Goal: Obtain resource: Download file/media

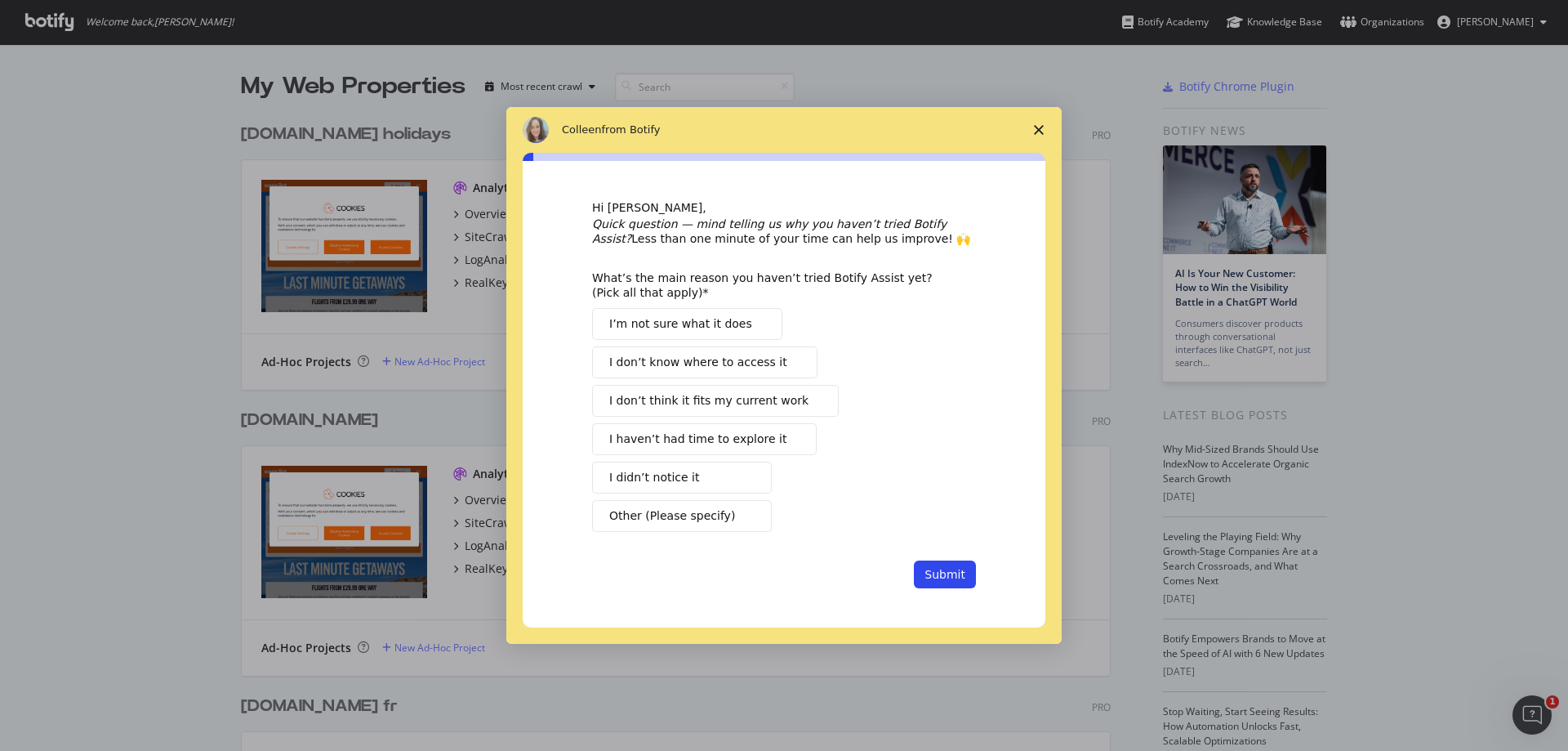
click at [1040, 127] on icon "Close survey" at bounding box center [1039, 130] width 10 height 10
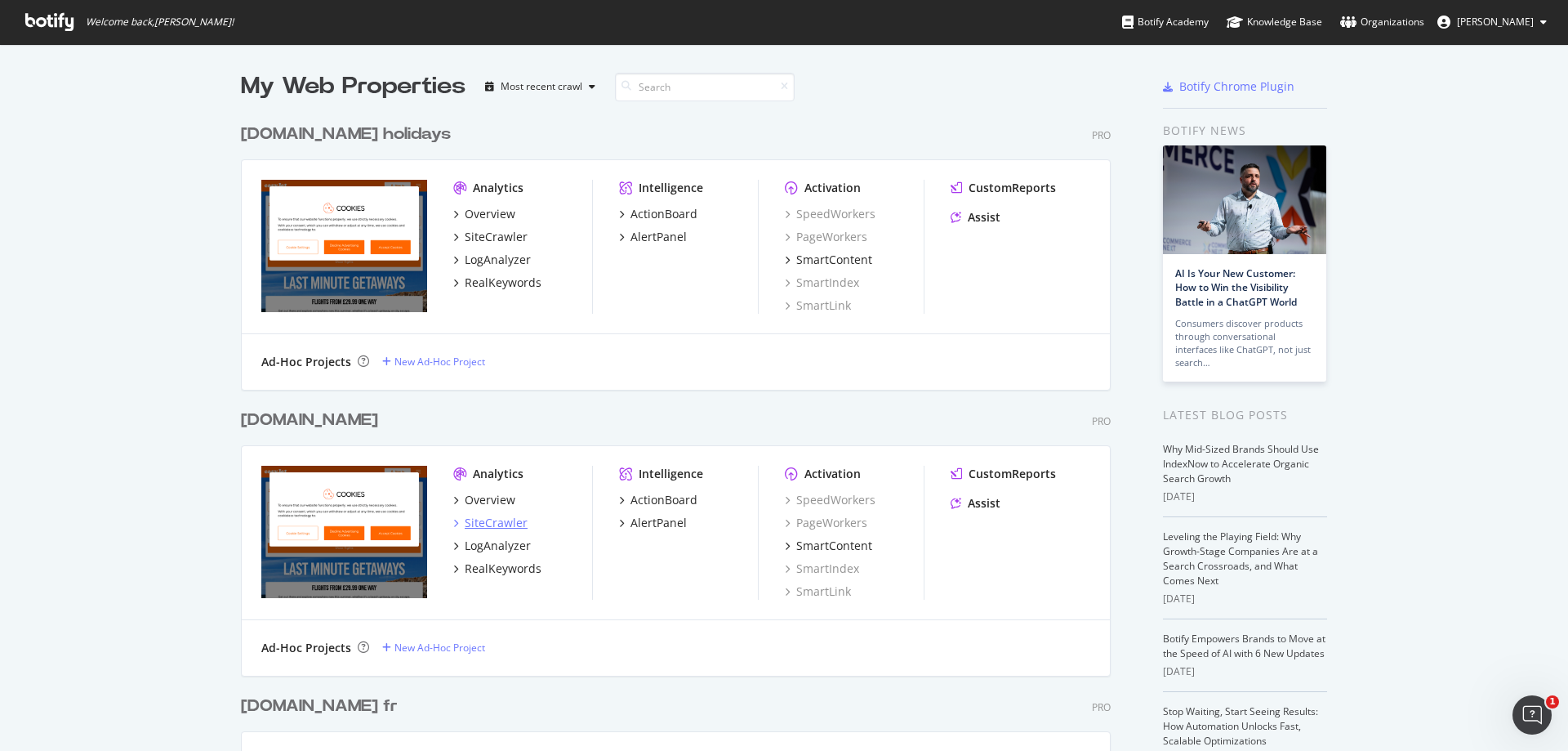
click at [490, 522] on div "SiteCrawler" at bounding box center [495, 522] width 62 height 16
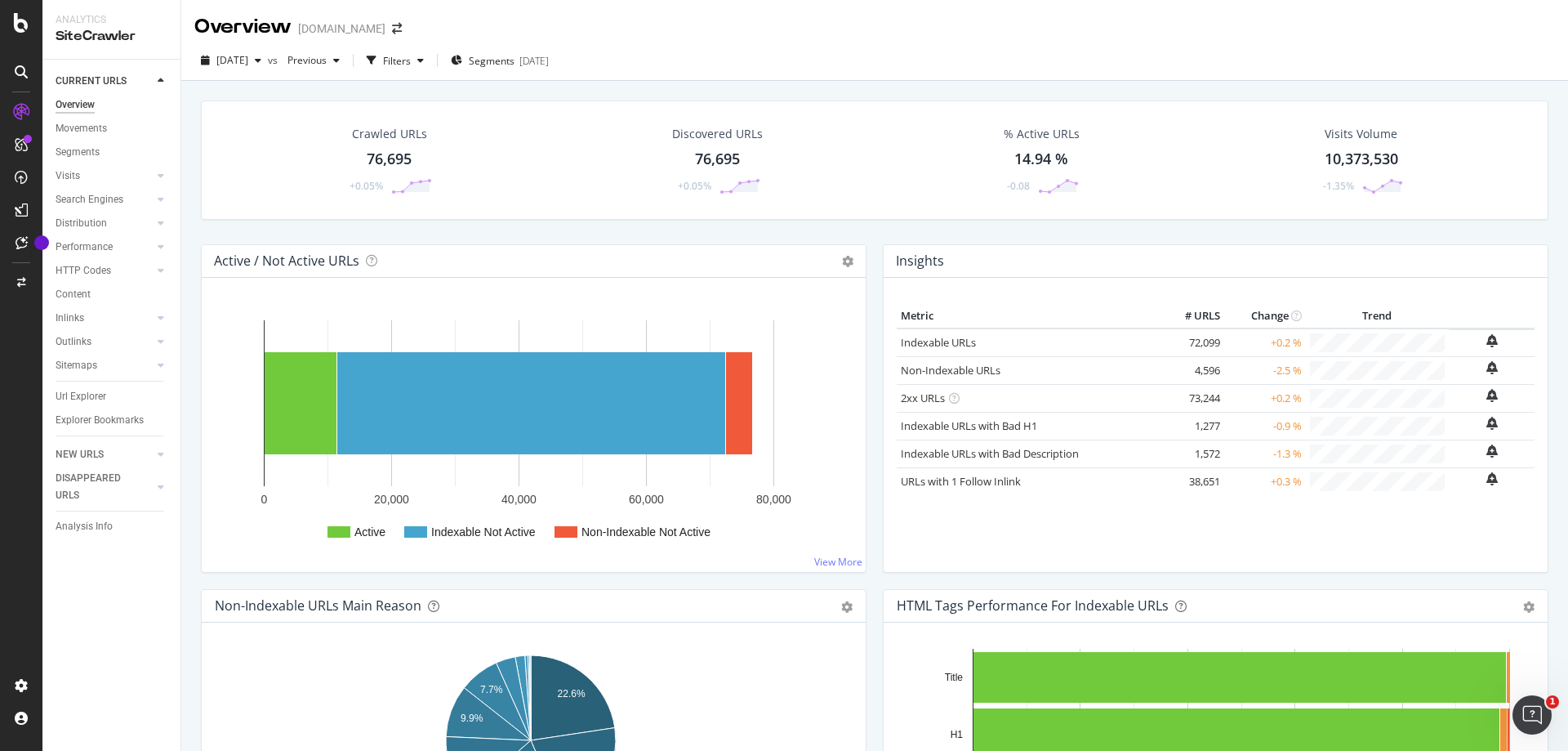
drag, startPoint x: 387, startPoint y: 154, endPoint x: 226, endPoint y: 0, distance: 222.8
click at [387, 154] on div "76,695" at bounding box center [389, 160] width 45 height 21
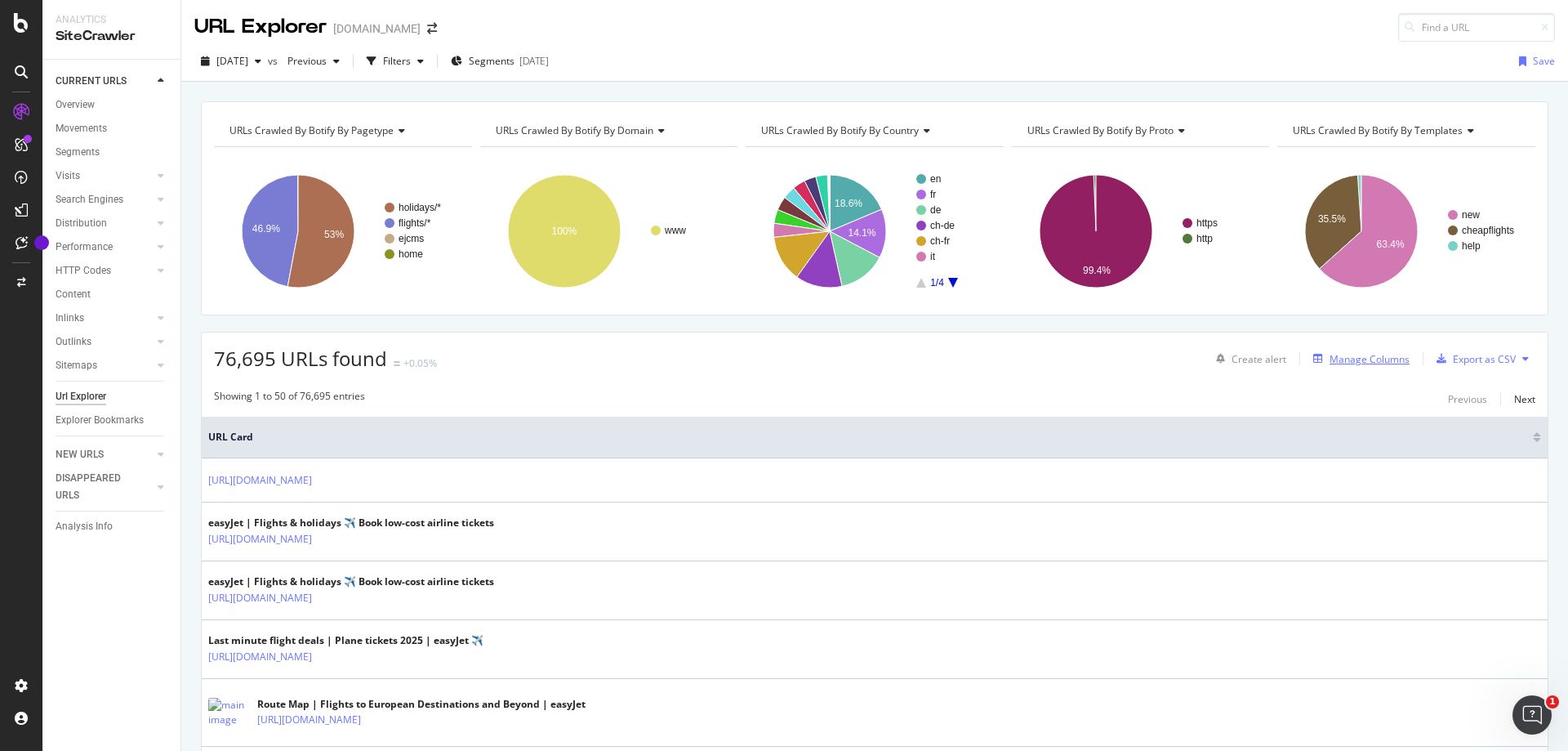
click at [1330, 359] on div "Manage Columns" at bounding box center [1369, 359] width 80 height 13
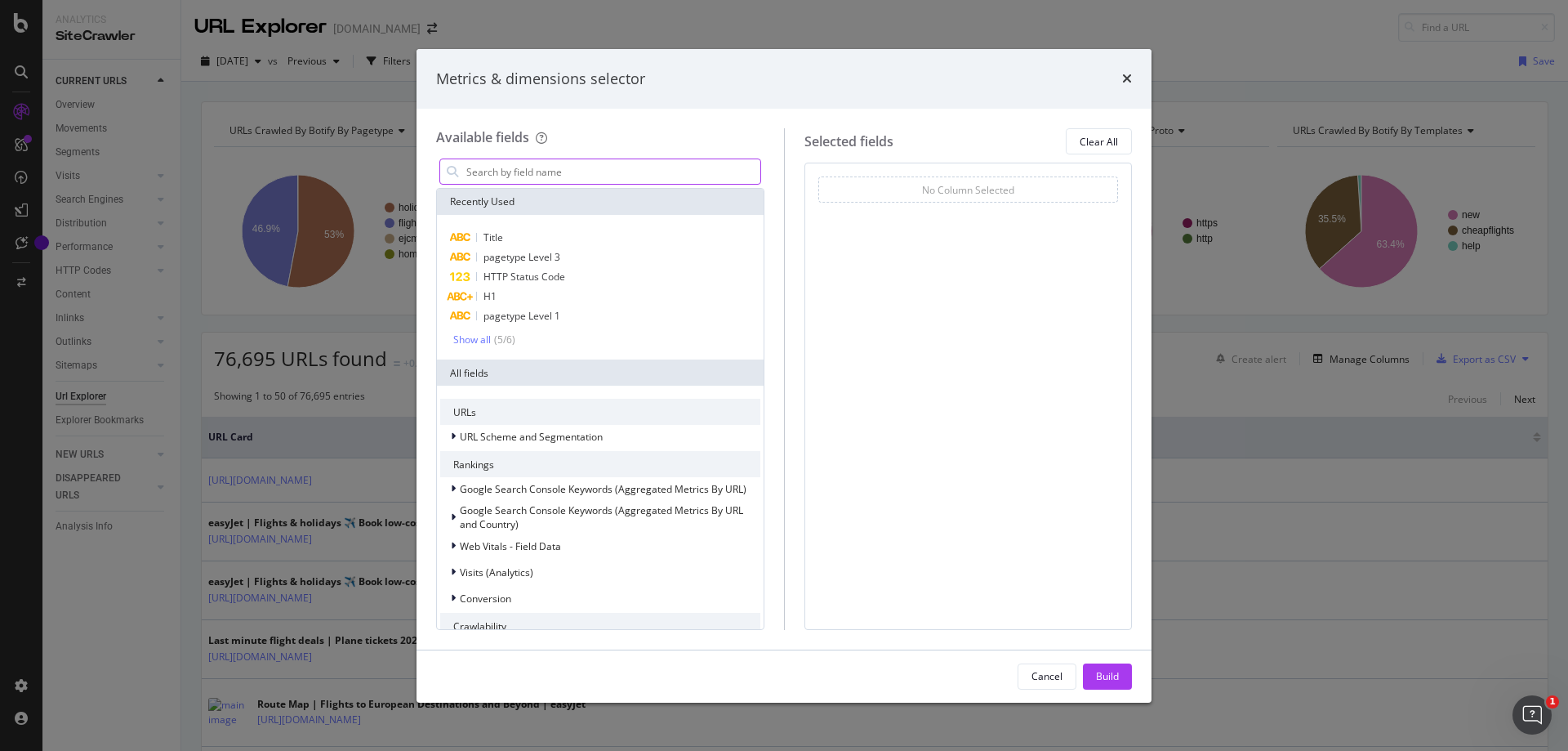
click at [573, 178] on input "modal" at bounding box center [612, 171] width 296 height 24
click at [525, 170] on input "modal" at bounding box center [612, 171] width 296 height 24
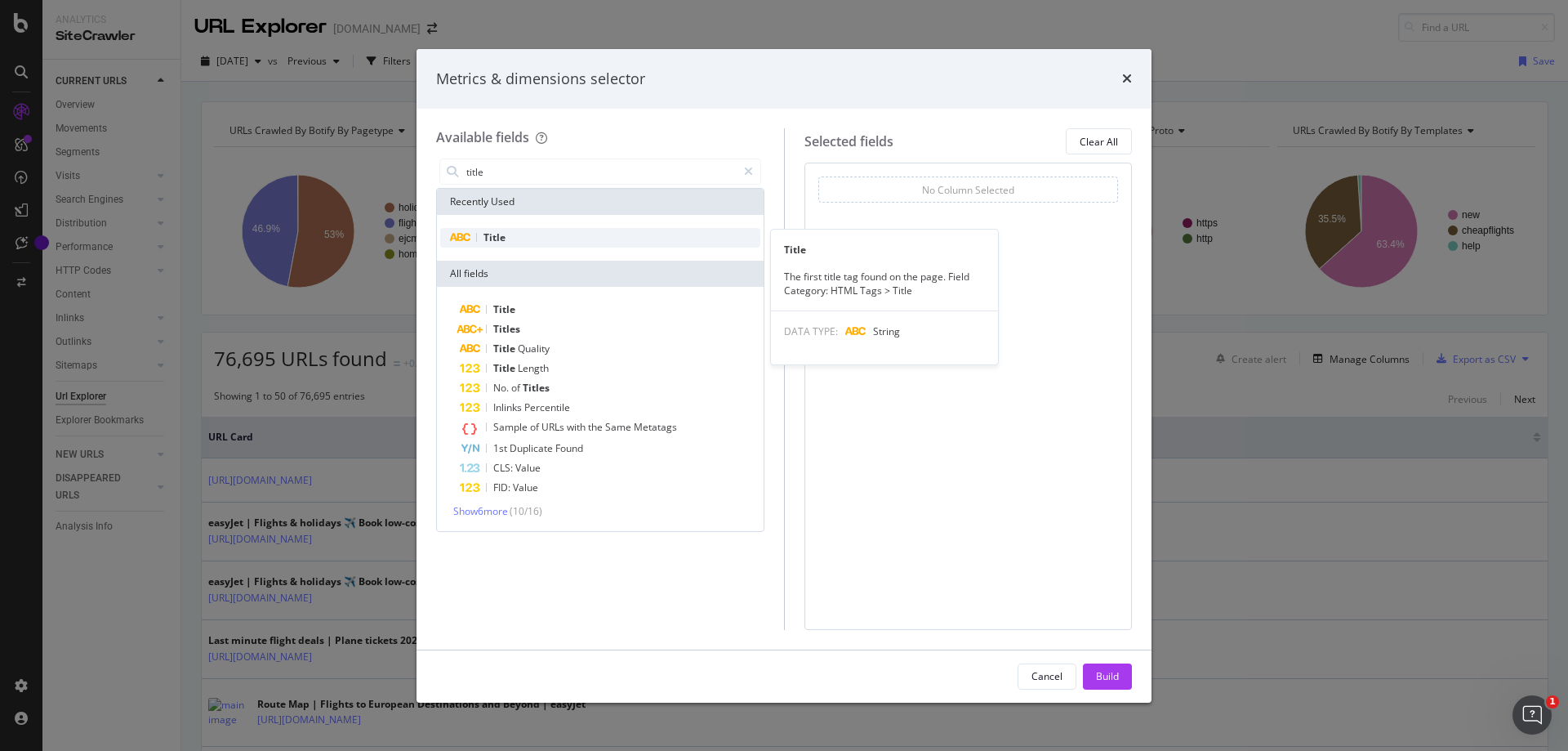
click at [517, 240] on div "Title" at bounding box center [600, 238] width 320 height 19
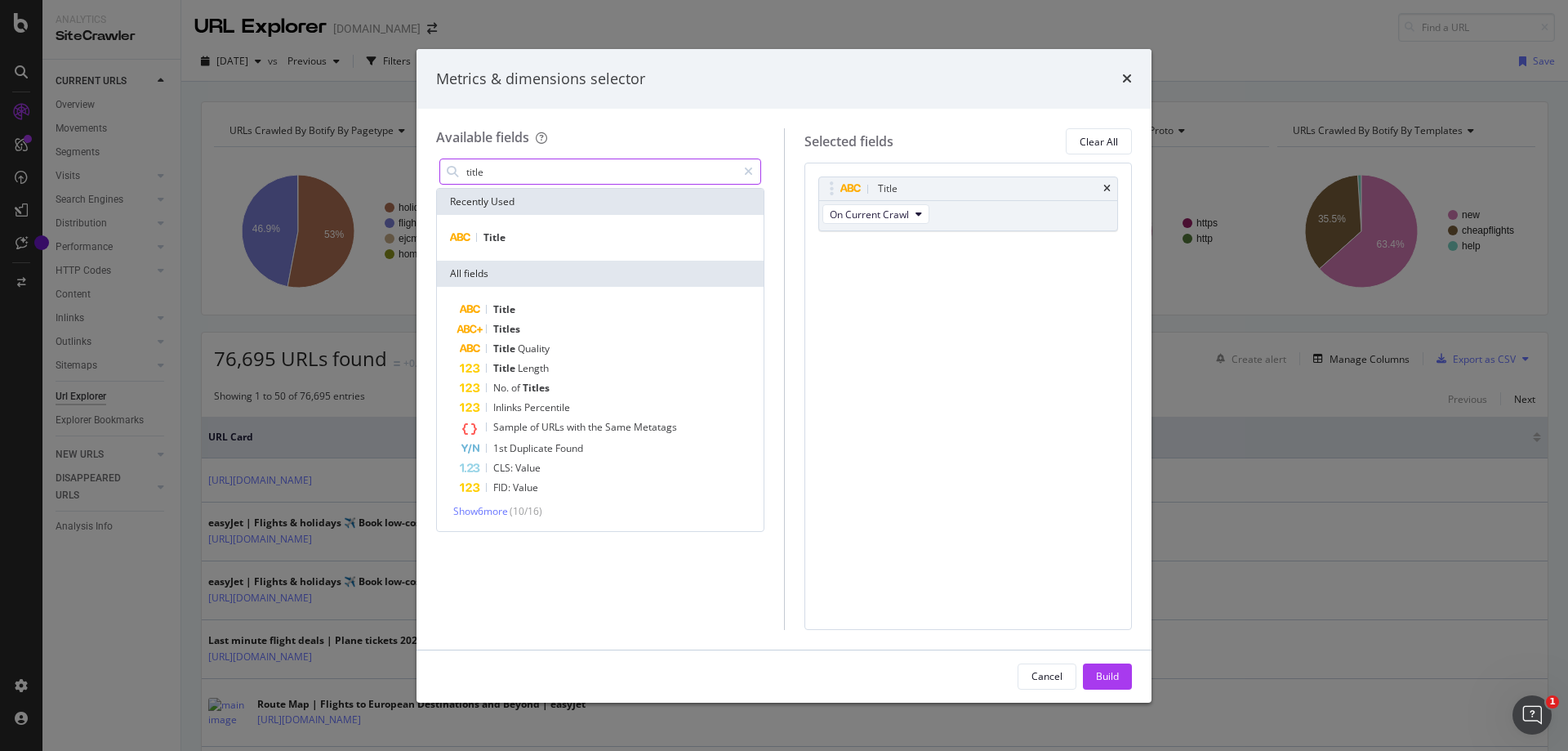
click at [544, 167] on input "title" at bounding box center [600, 171] width 272 height 24
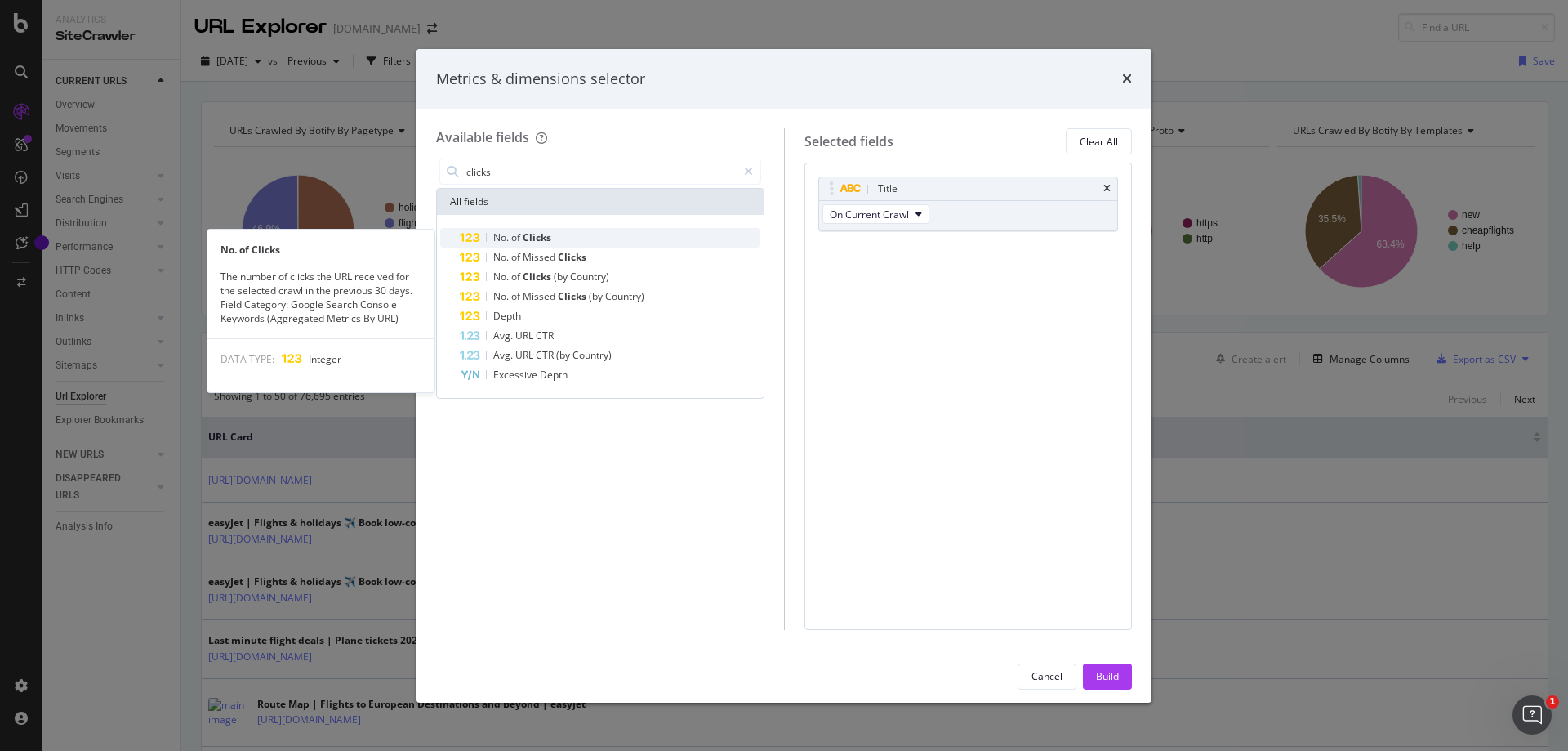
click at [580, 239] on div "No. of Clicks" at bounding box center [610, 238] width 301 height 19
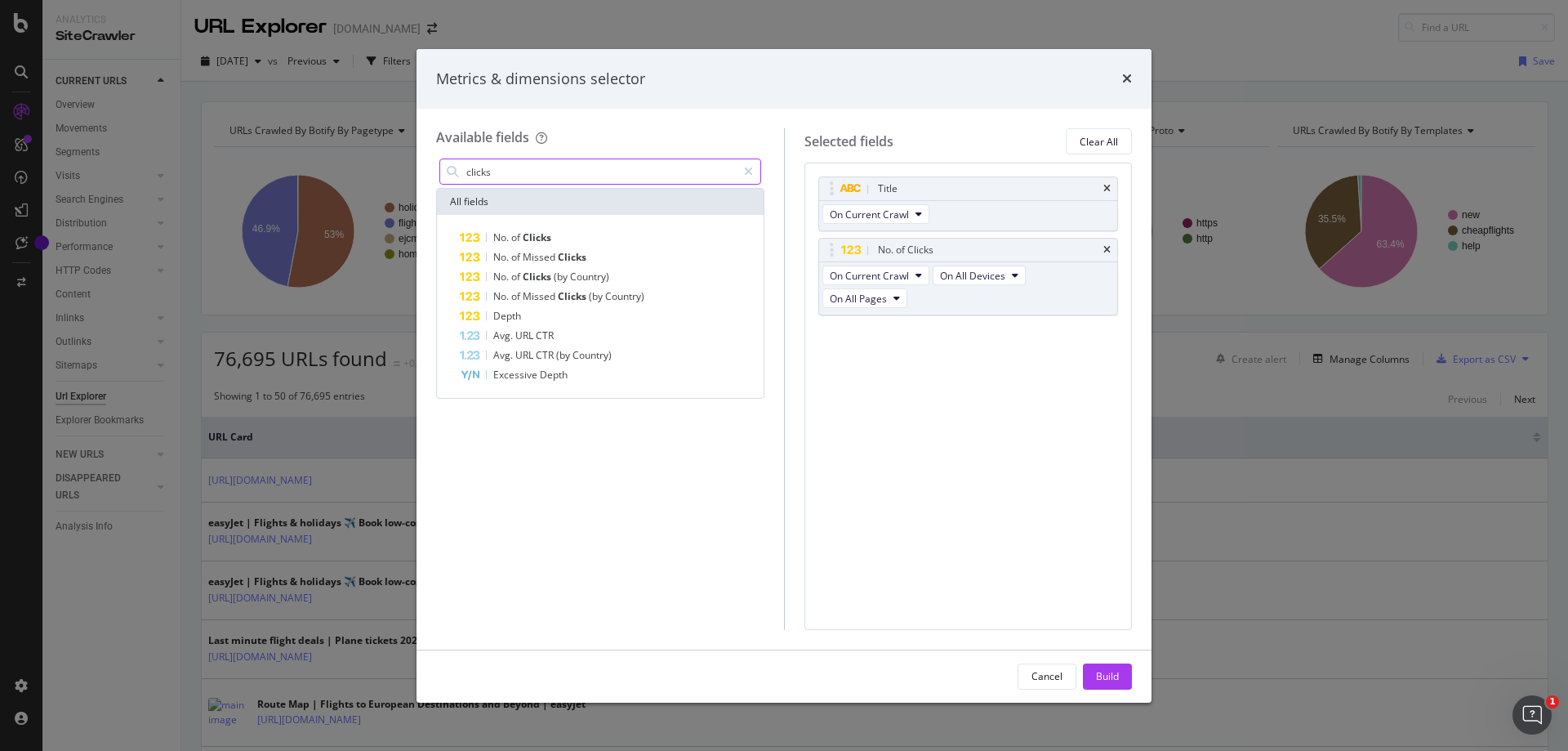
click at [540, 167] on input "clicks" at bounding box center [600, 171] width 272 height 24
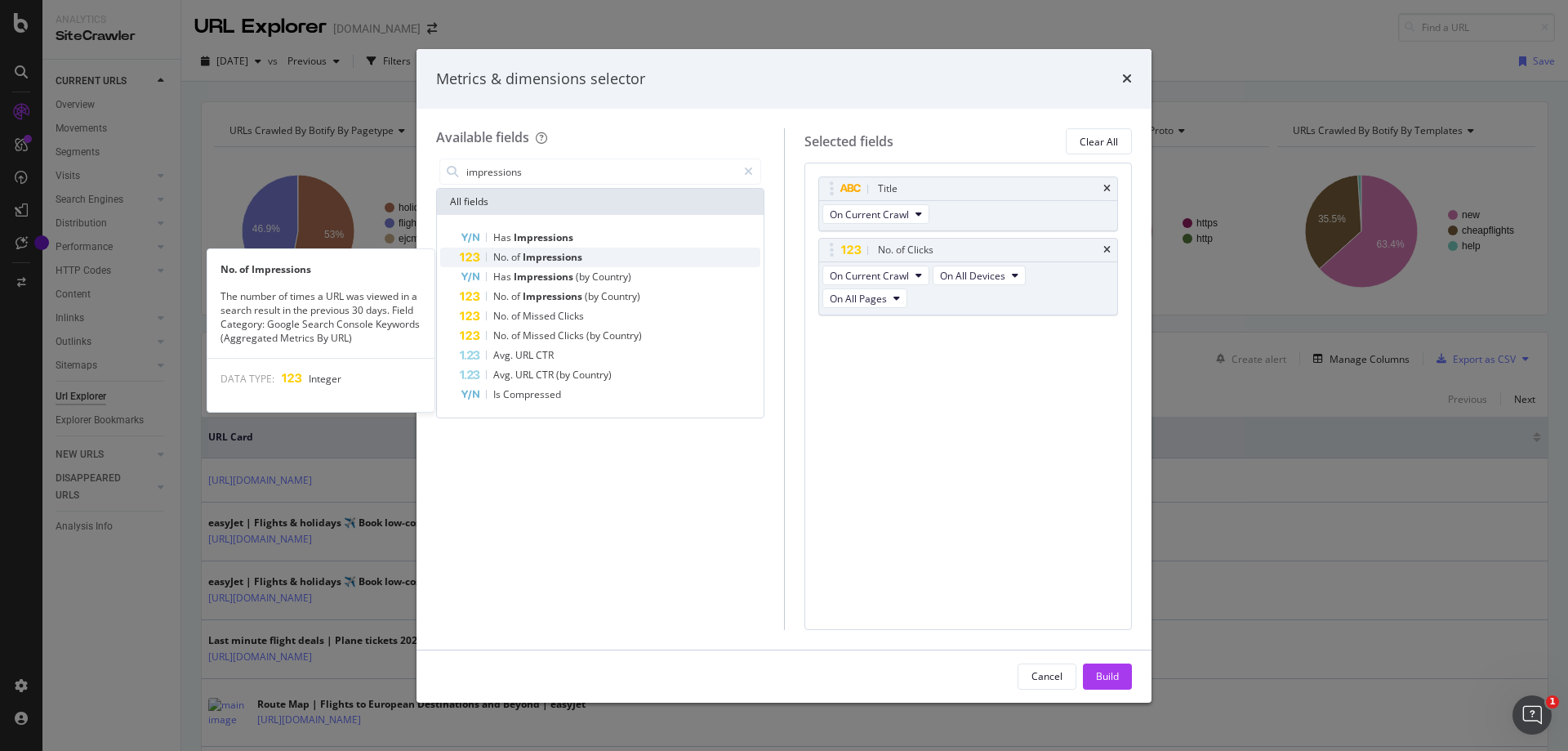
click at [539, 263] on span "Impressions" at bounding box center [553, 257] width 60 height 13
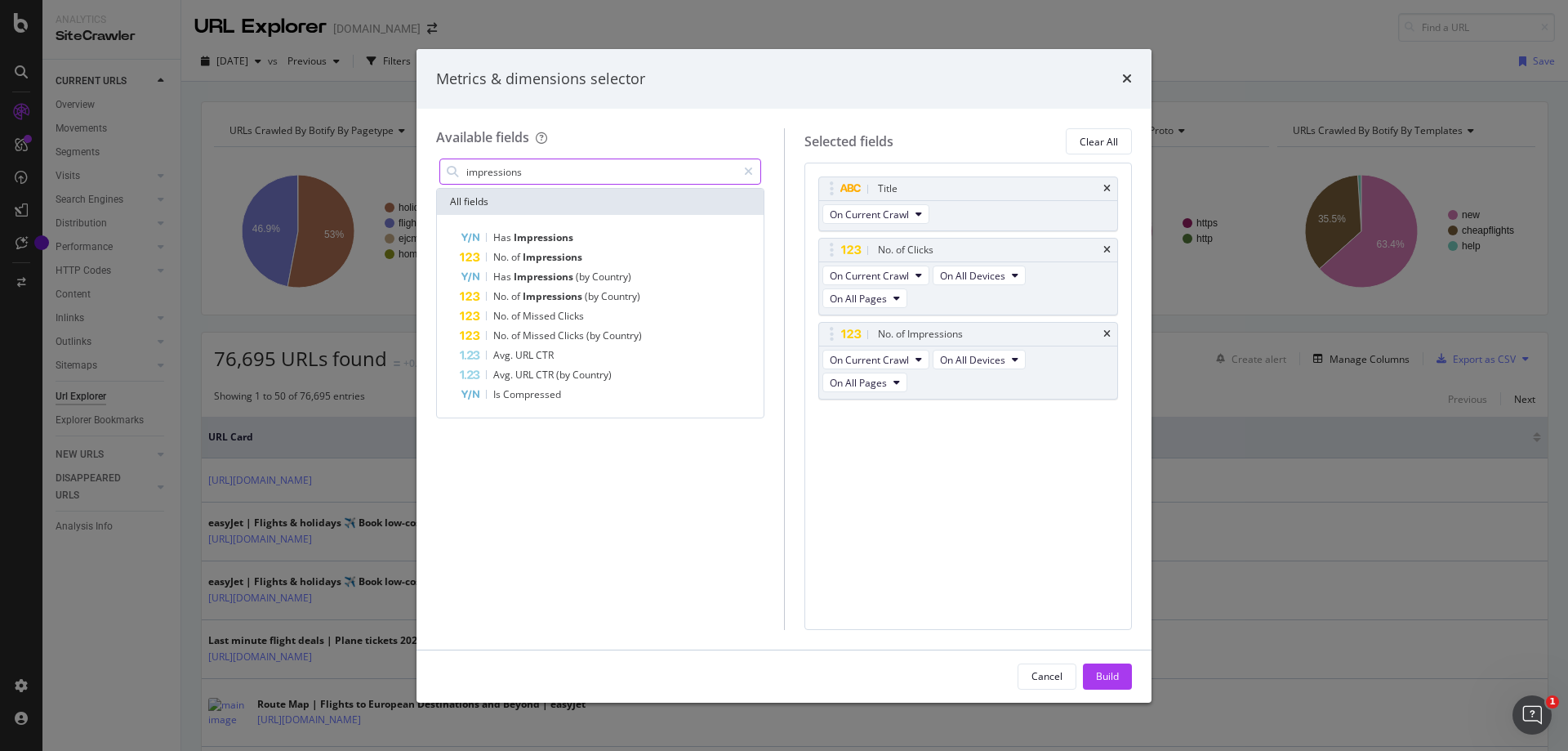
click at [538, 172] on input "impressions" at bounding box center [600, 171] width 272 height 24
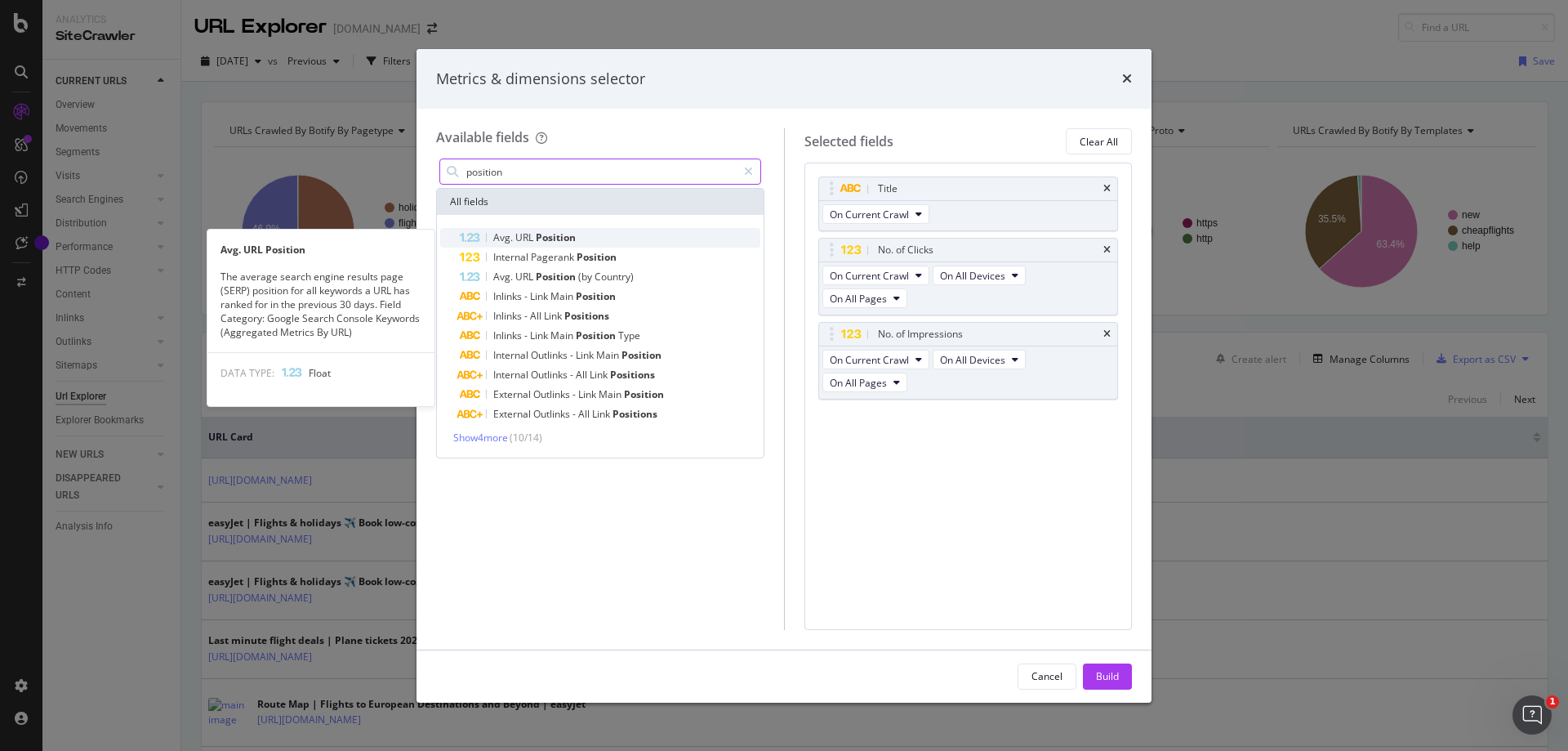
type input "position"
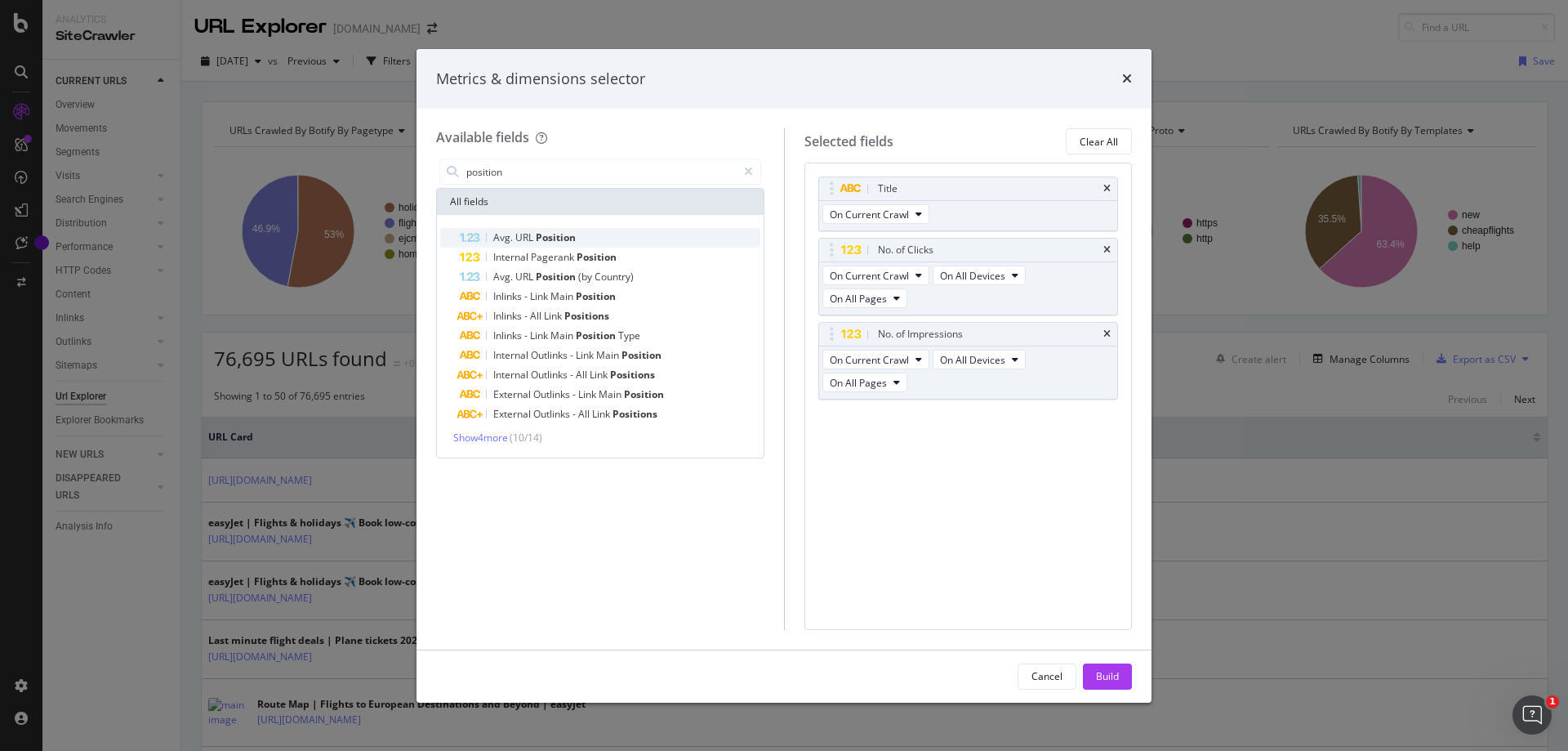
click at [622, 233] on div "Avg. URL Position" at bounding box center [610, 238] width 301 height 19
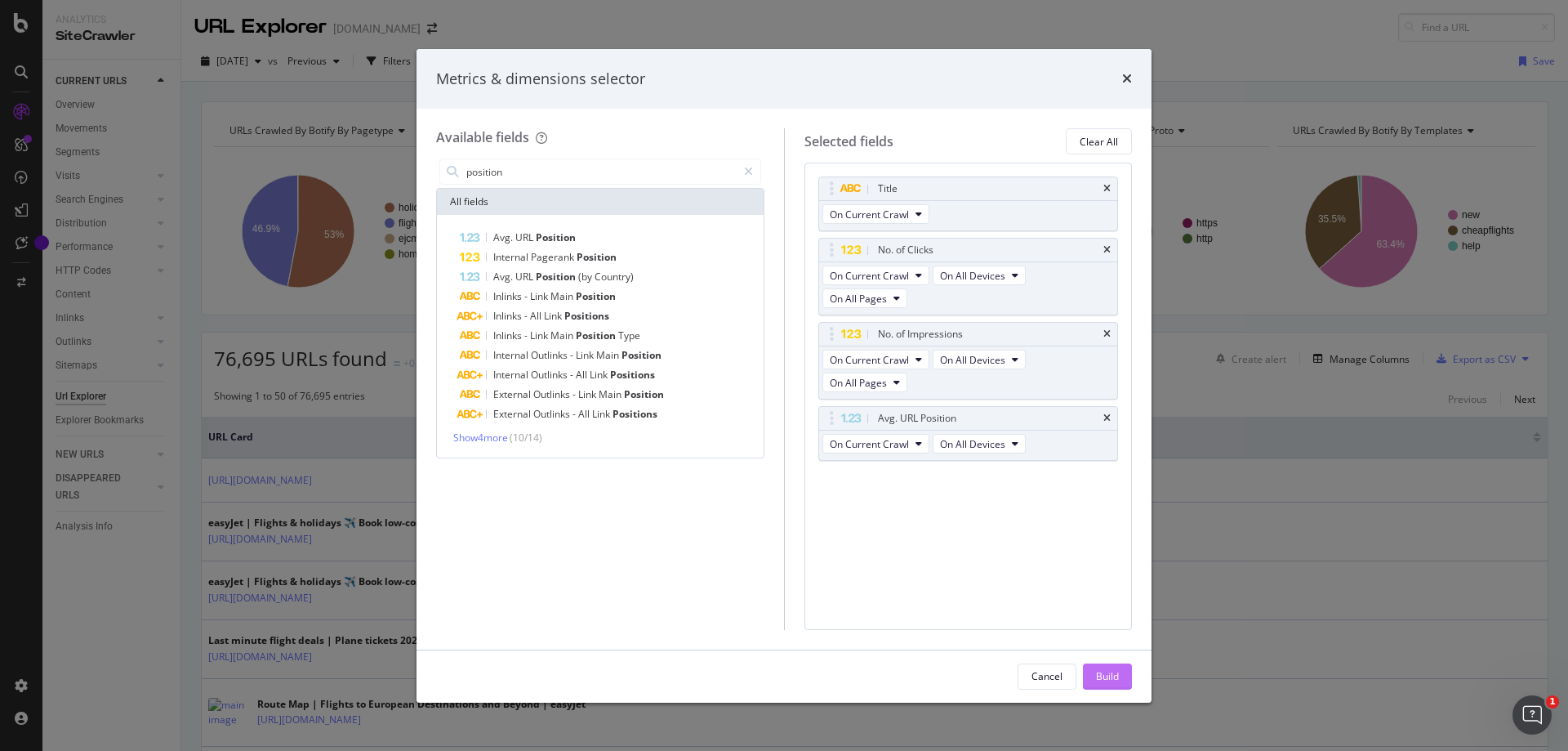
click at [1104, 676] on div "Build" at bounding box center [1108, 676] width 23 height 13
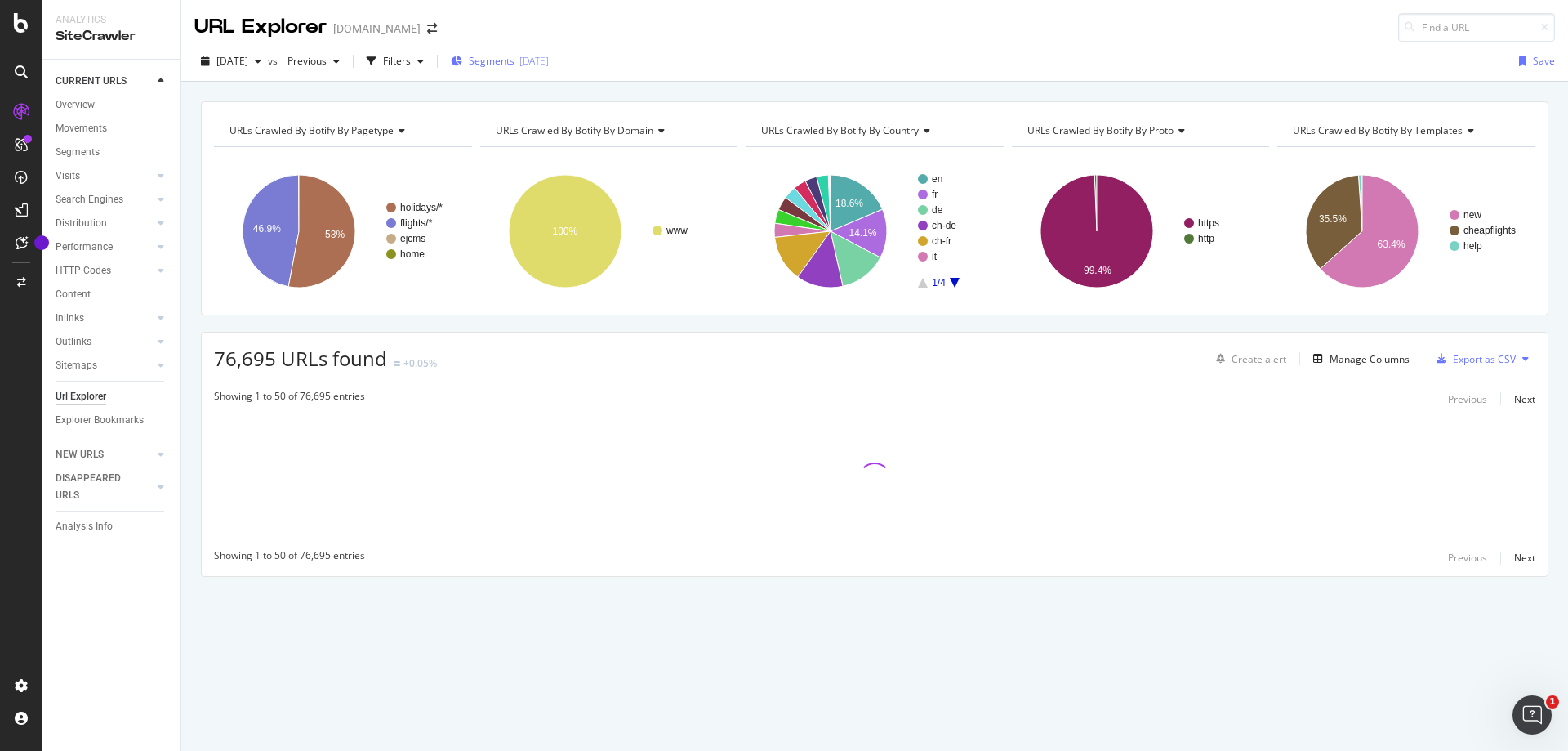
click at [514, 60] on span "Segments" at bounding box center [492, 61] width 46 height 13
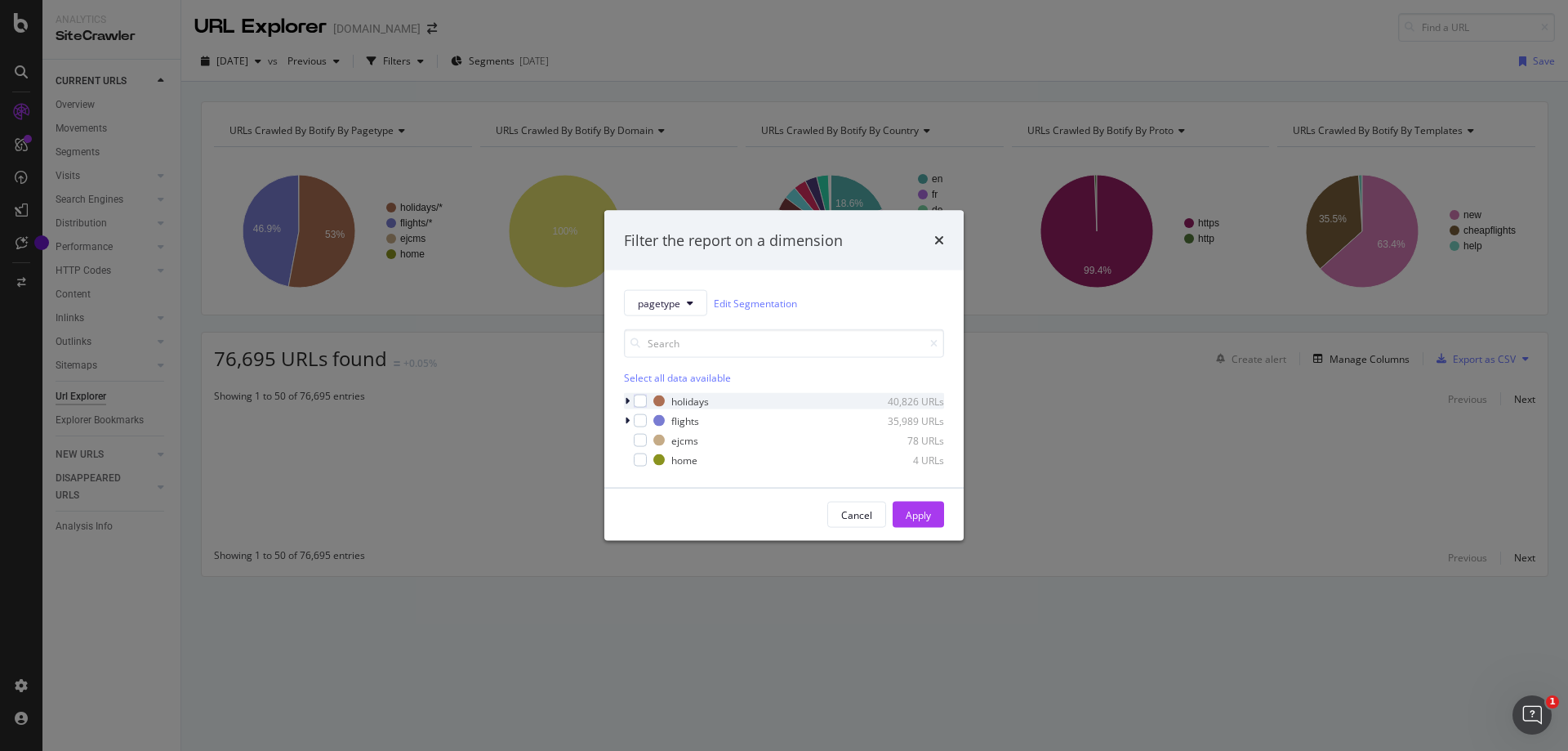
click at [626, 402] on icon "modal" at bounding box center [627, 401] width 5 height 10
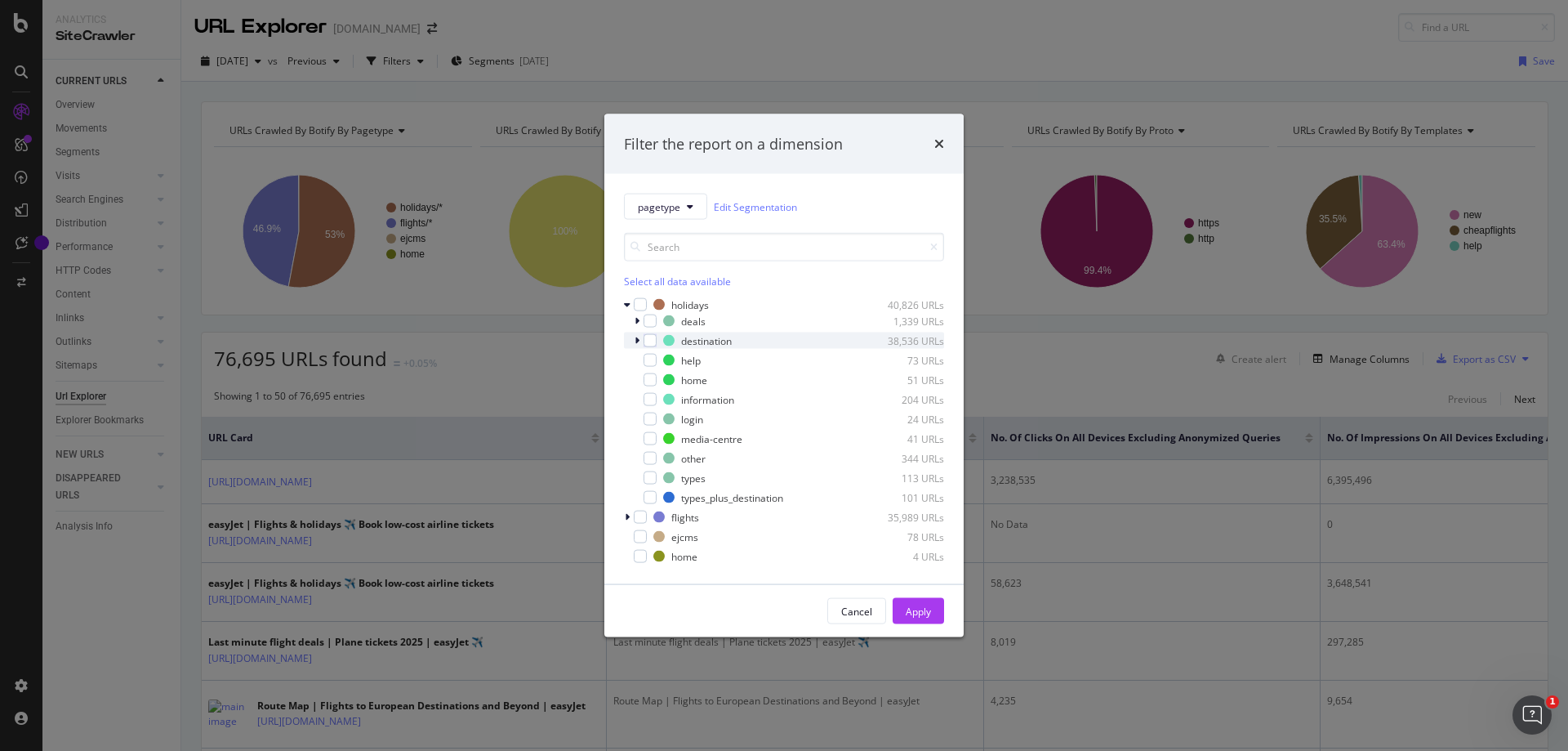
click at [638, 339] on icon "modal" at bounding box center [636, 340] width 5 height 10
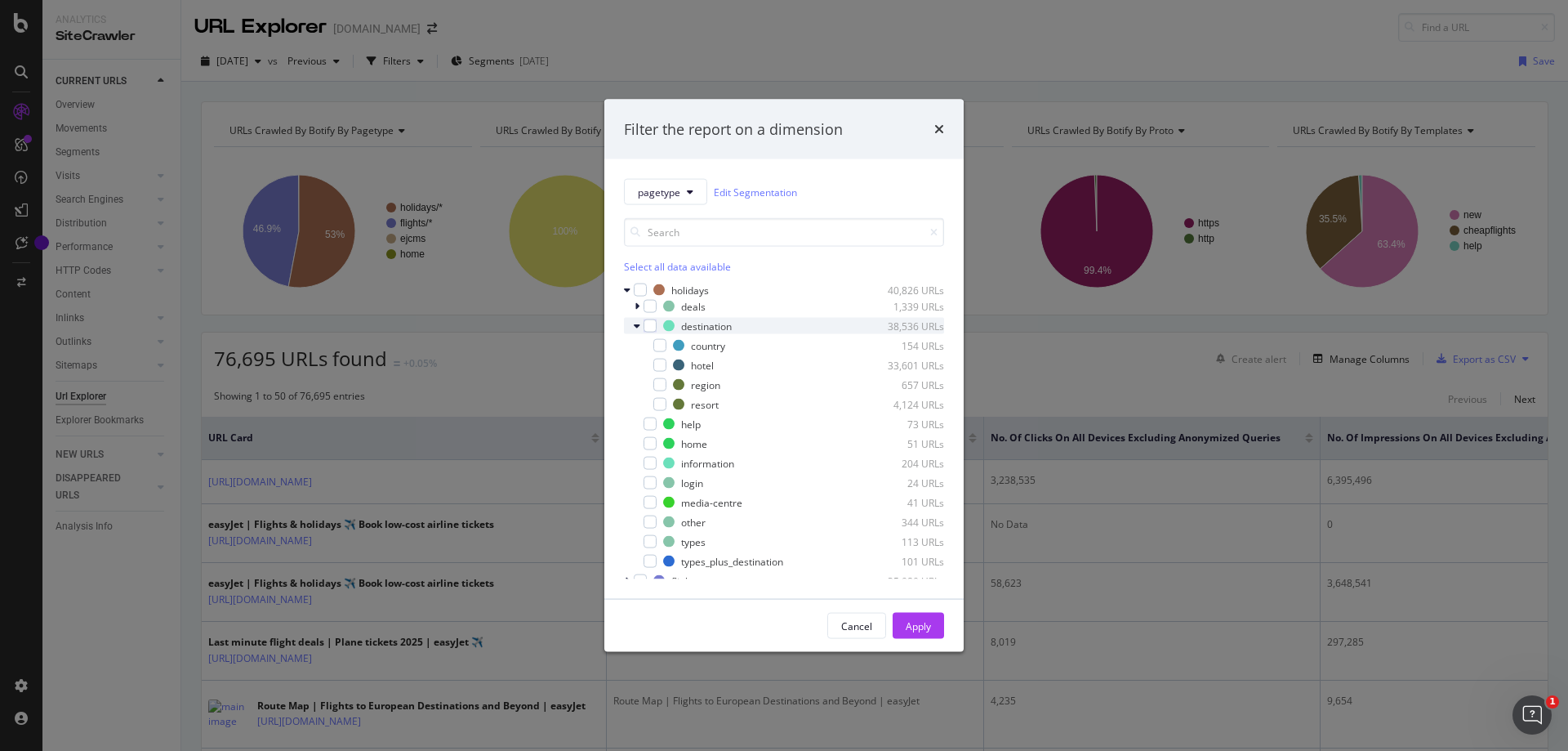
click at [635, 328] on icon "modal" at bounding box center [636, 326] width 7 height 10
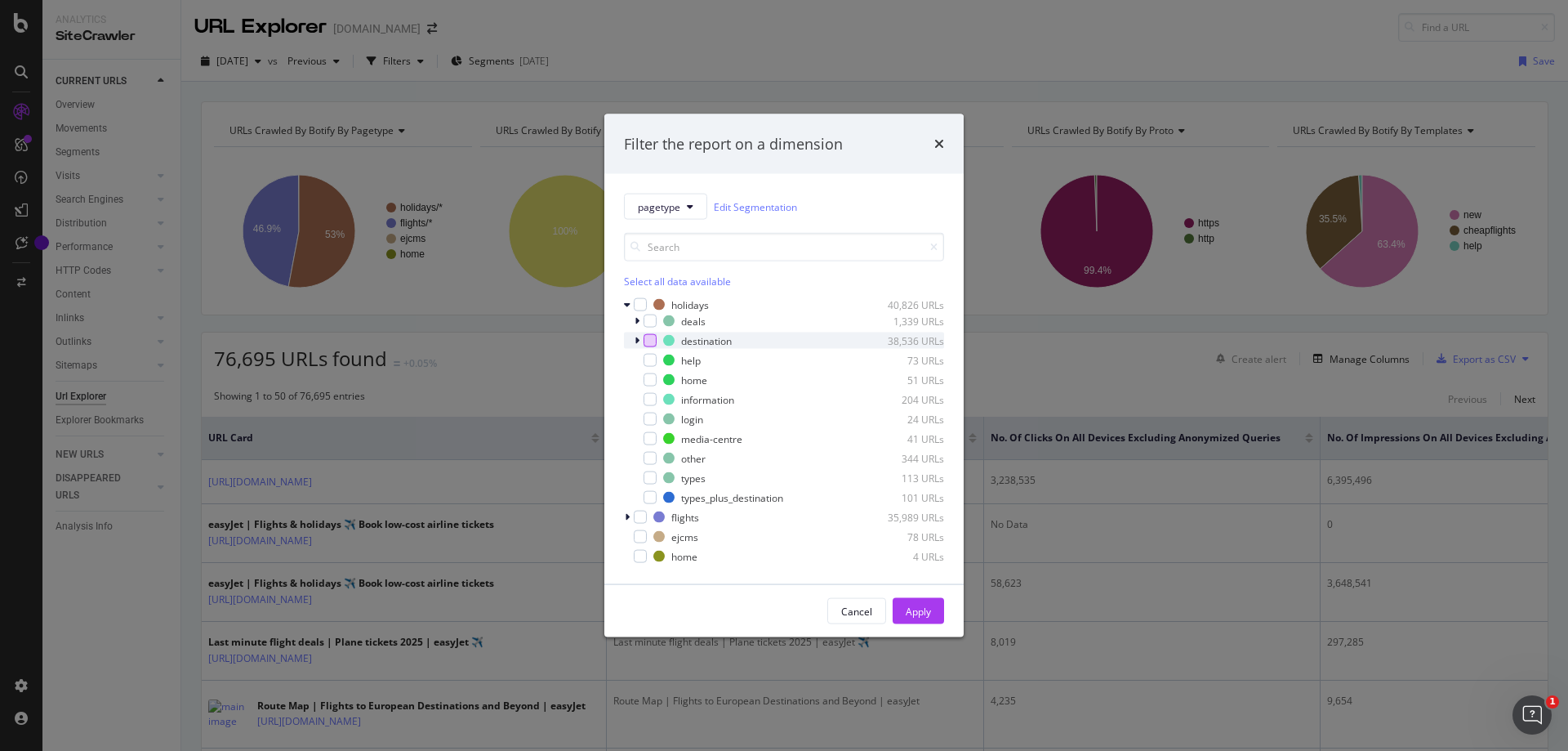
click at [650, 339] on div "modal" at bounding box center [651, 341] width 13 height 13
click at [635, 339] on icon "modal" at bounding box center [636, 340] width 5 height 10
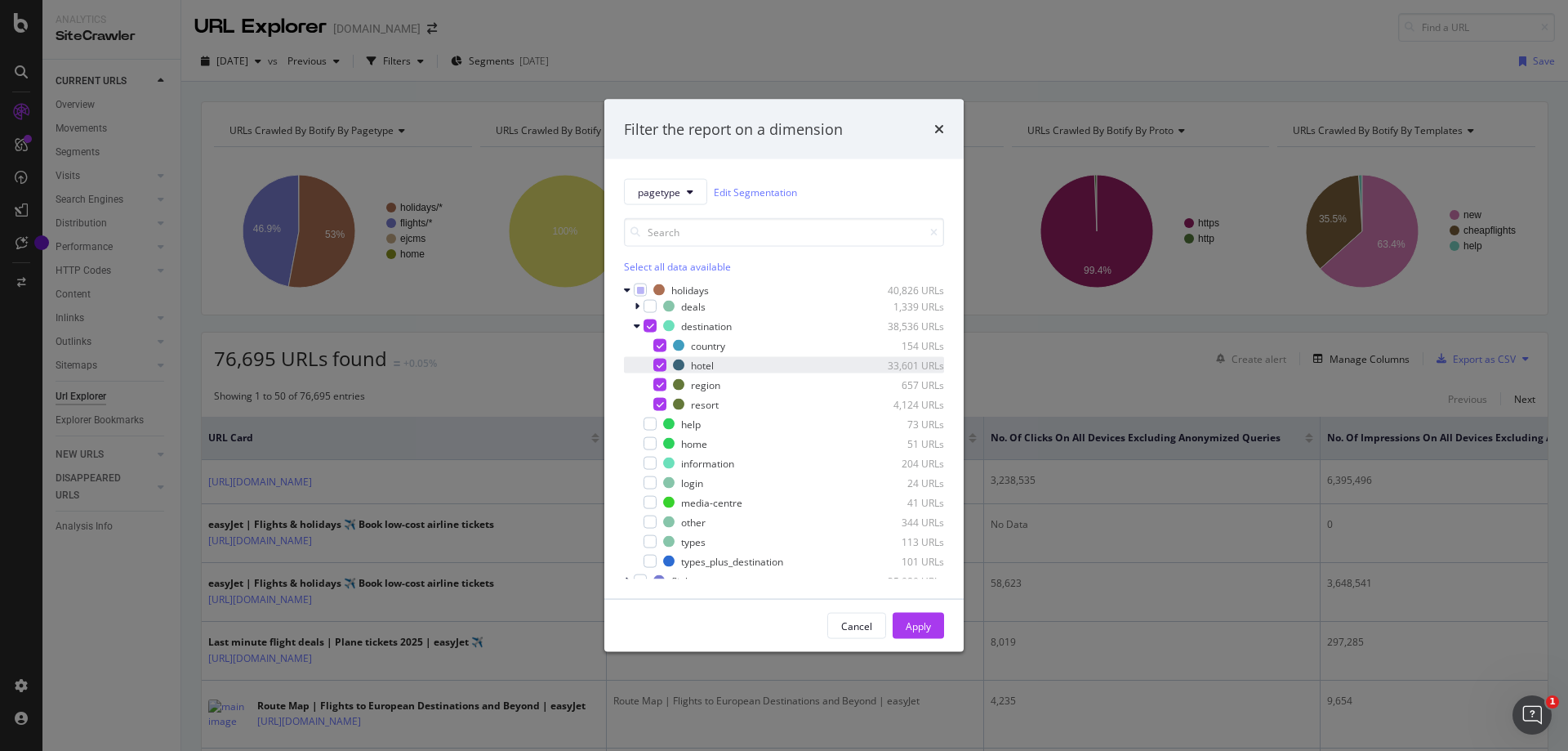
click at [661, 365] on icon "modal" at bounding box center [660, 365] width 8 height 8
click at [926, 625] on div "Apply" at bounding box center [918, 625] width 25 height 13
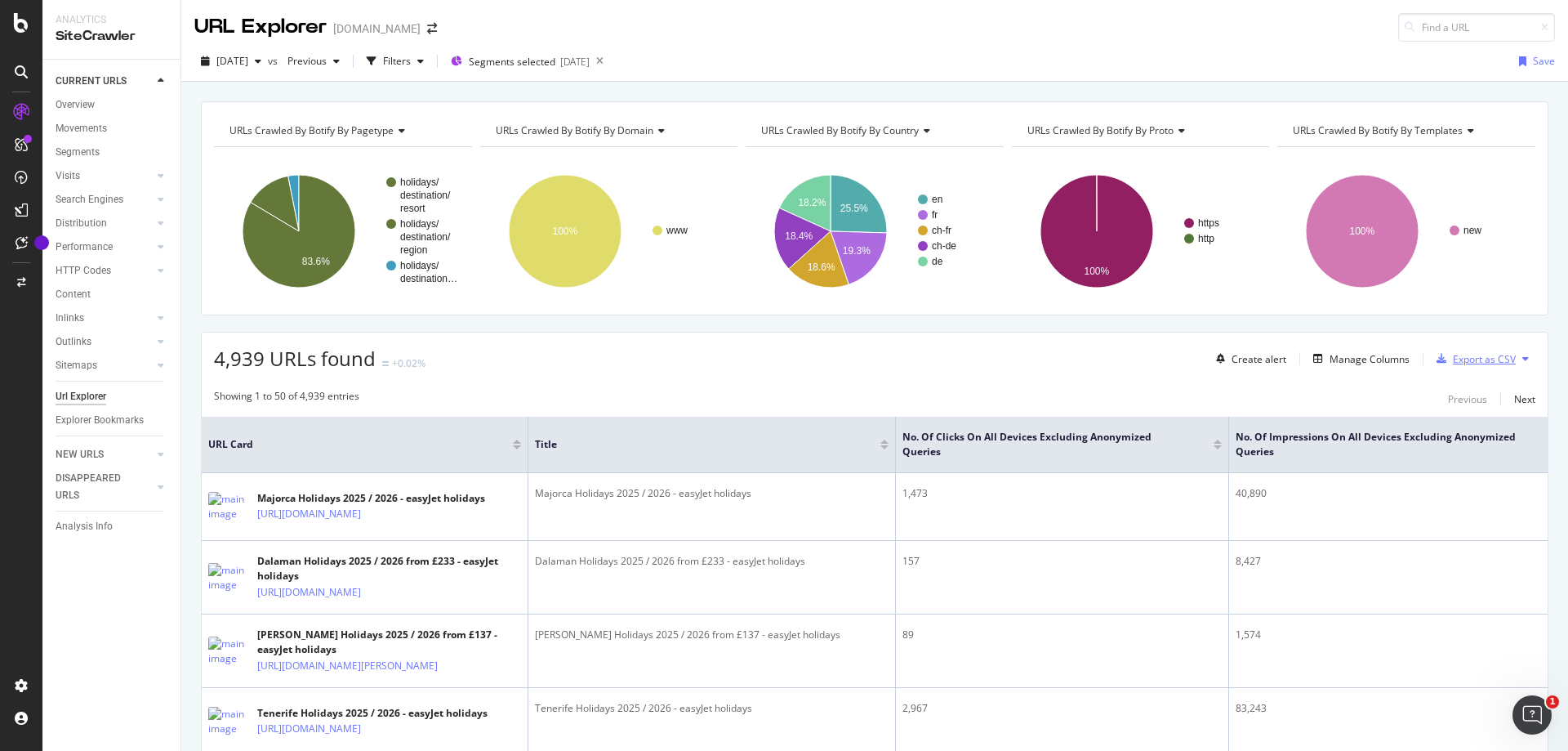
click at [1468, 361] on div "Export as CSV" at bounding box center [1484, 359] width 62 height 13
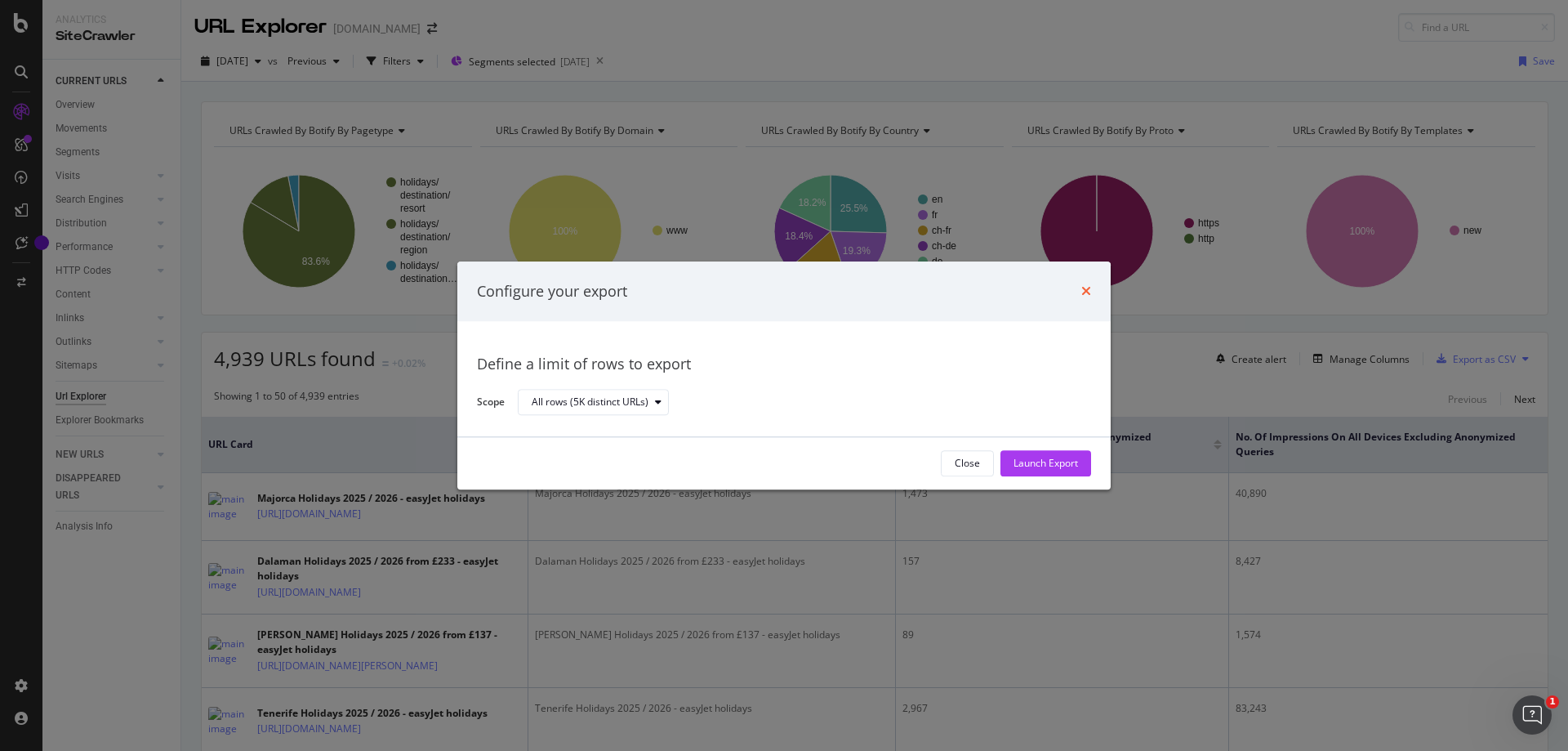
click at [1085, 288] on icon "times" at bounding box center [1086, 292] width 10 height 13
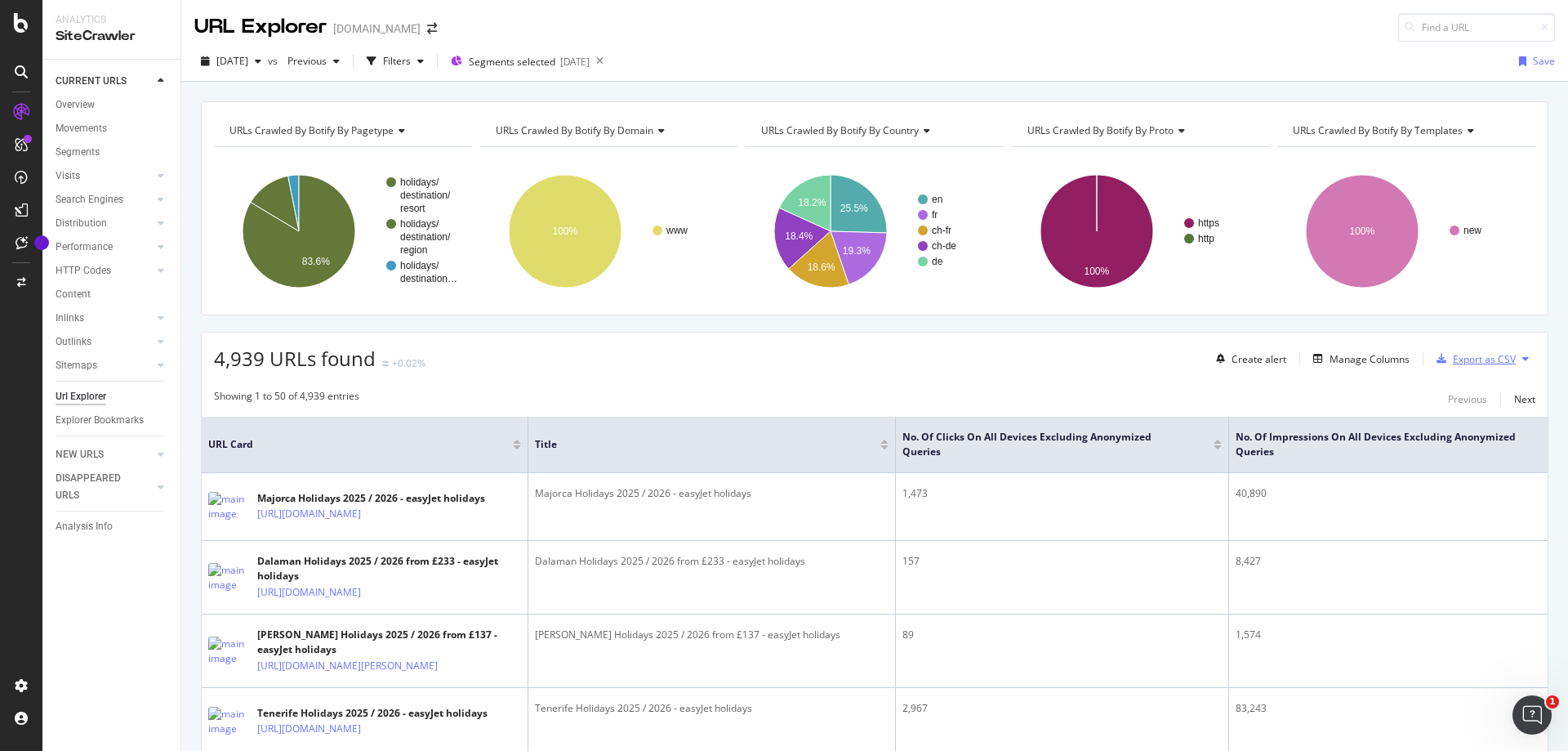
click at [1492, 356] on div "Export as CSV" at bounding box center [1484, 359] width 62 height 13
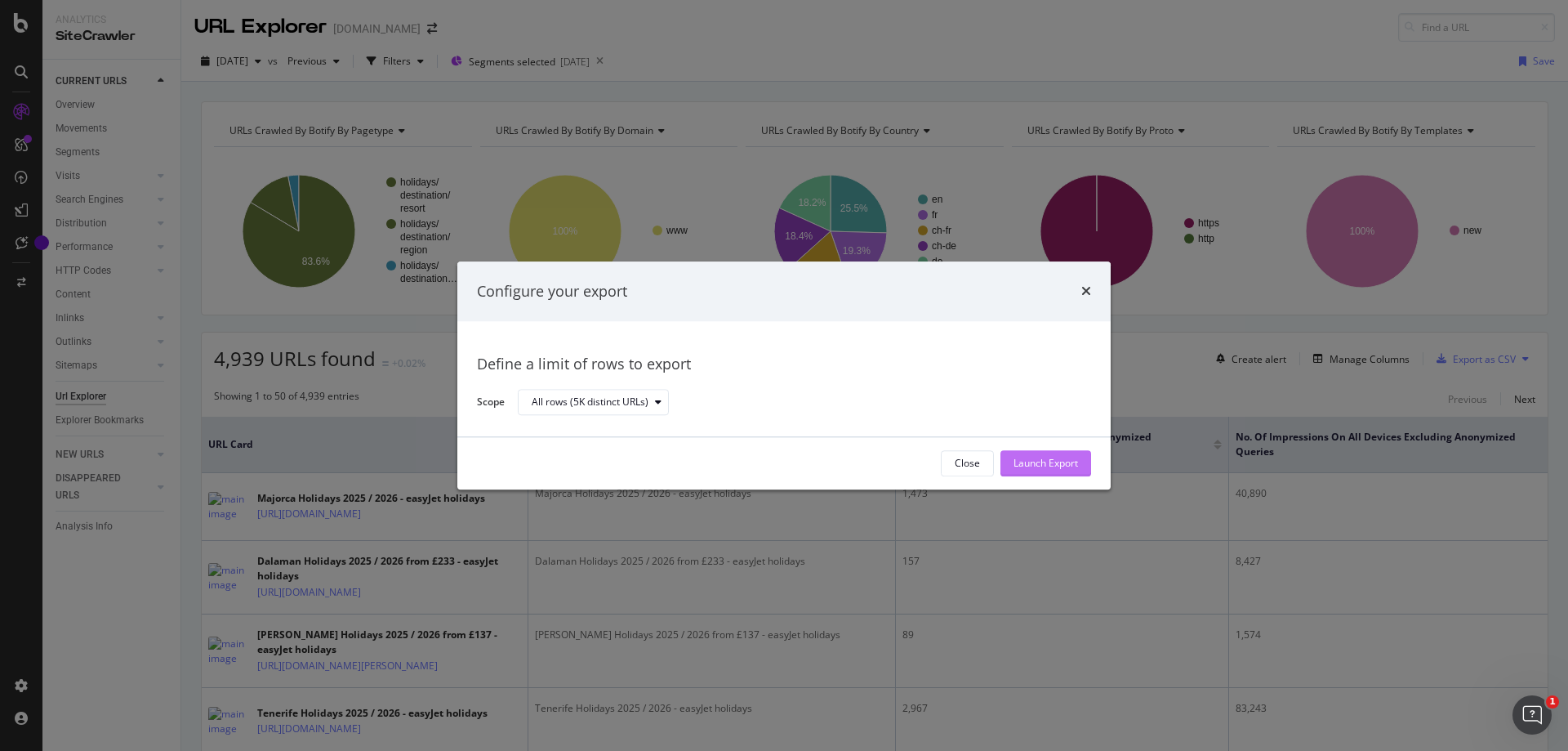
click at [1032, 461] on div "Launch Export" at bounding box center [1046, 463] width 64 height 13
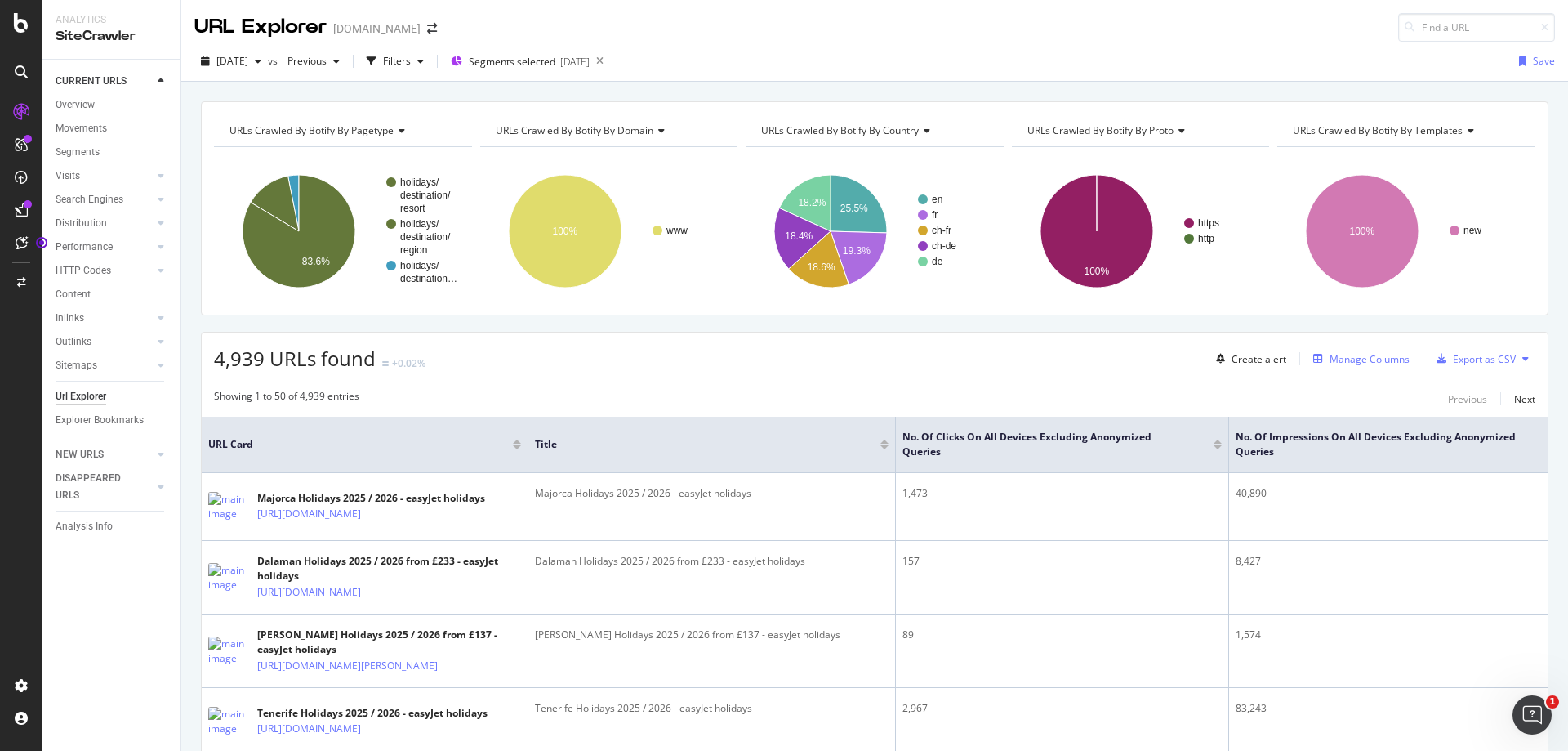
click at [1360, 351] on div "Manage Columns" at bounding box center [1358, 359] width 103 height 18
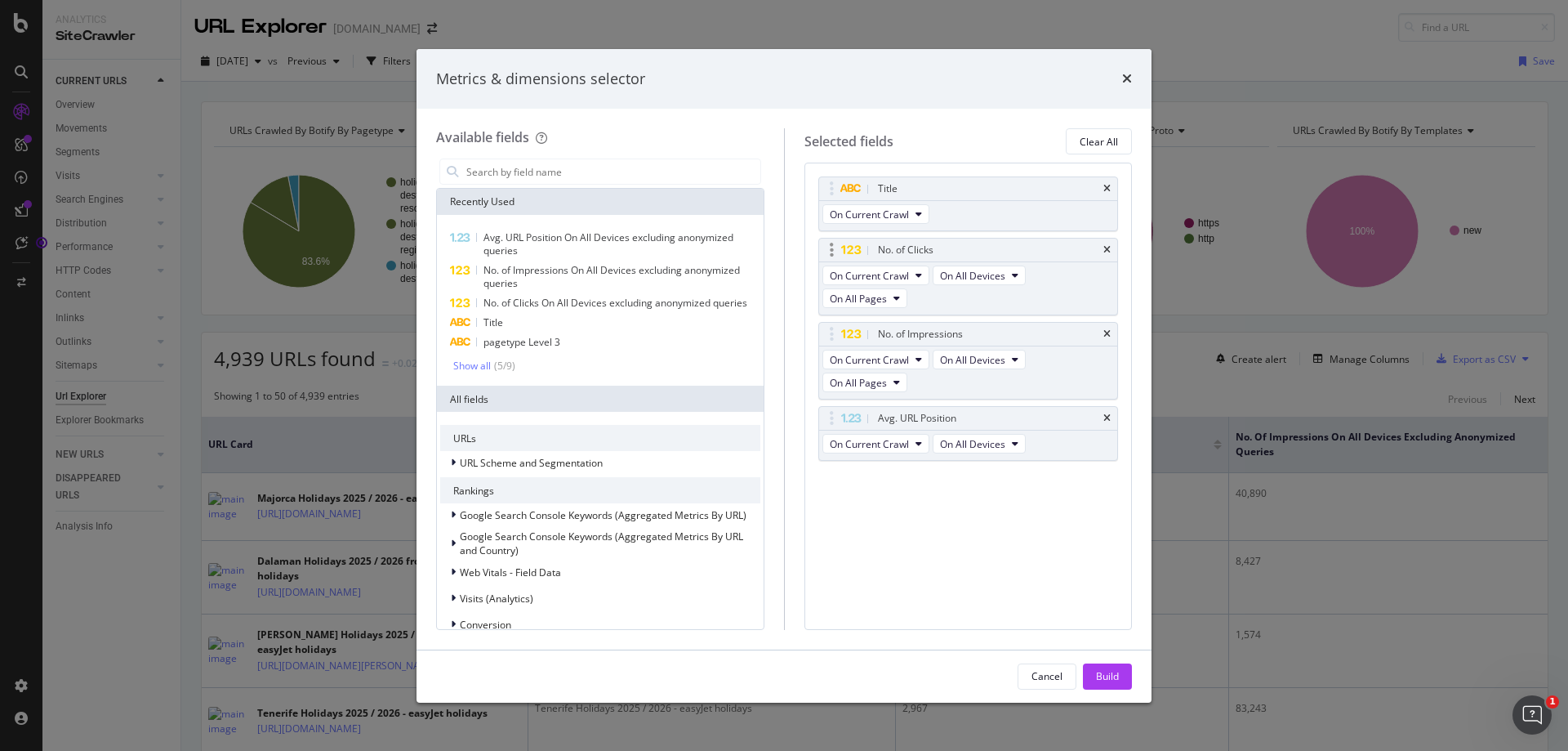
click at [834, 249] on icon "modal" at bounding box center [832, 250] width 4 height 16
click at [530, 161] on input "modal" at bounding box center [612, 171] width 296 height 24
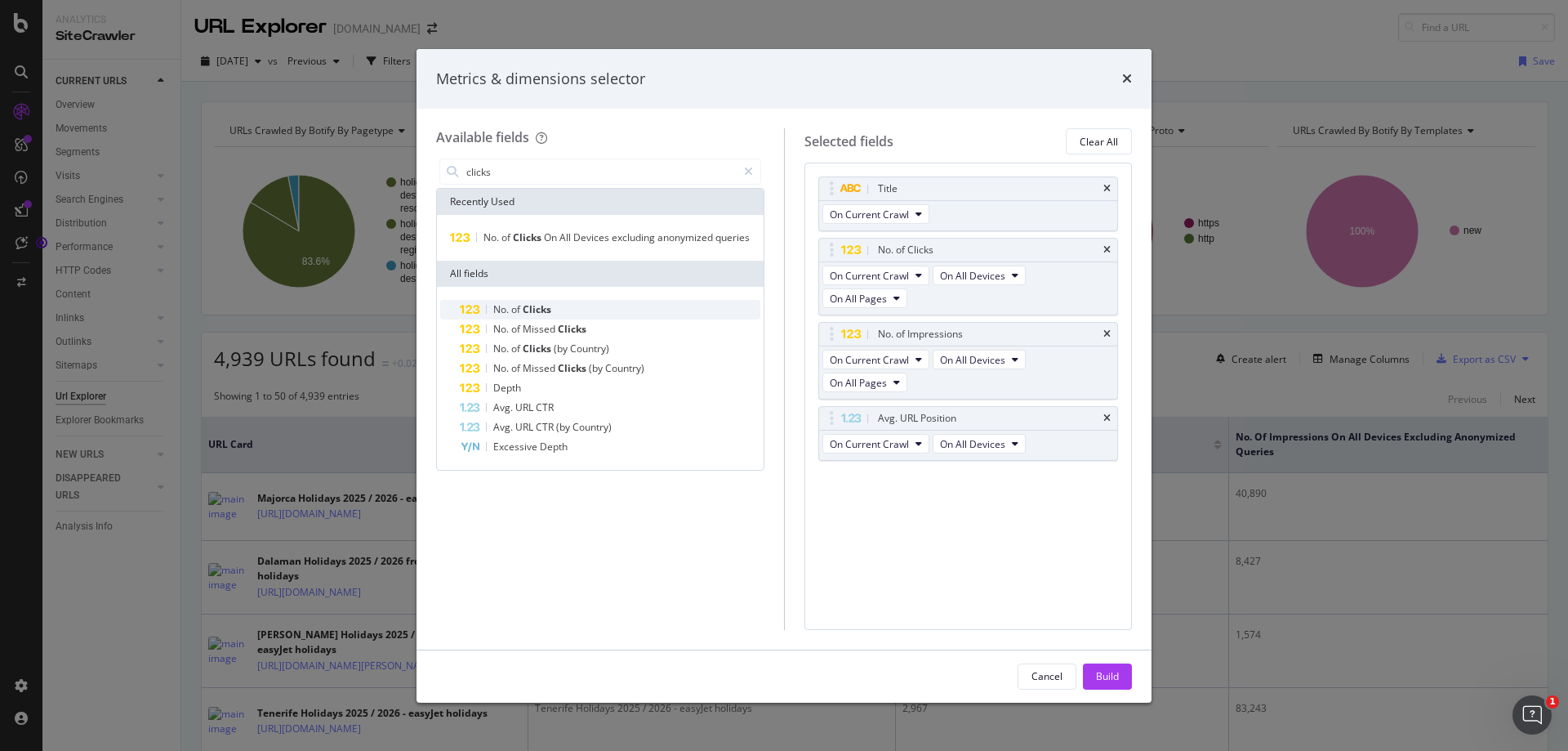
click at [530, 313] on span "Clicks" at bounding box center [537, 309] width 29 height 13
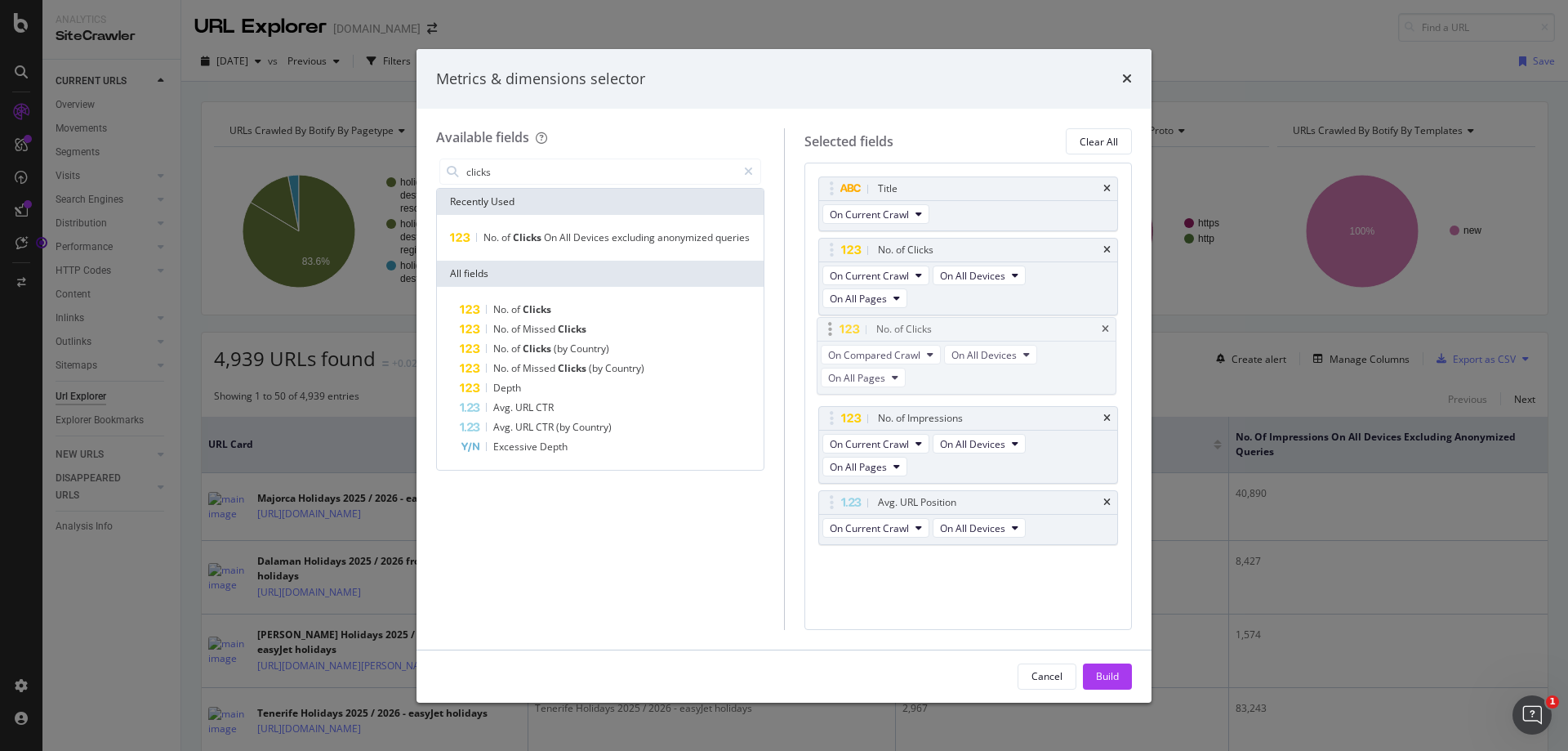
drag, startPoint x: 951, startPoint y: 482, endPoint x: 949, endPoint y: 332, distance: 150.0
click at [949, 332] on body "Analytics SiteCrawler CURRENT URLS Overview Movements Segments Visits Analysis …" at bounding box center [784, 375] width 1568 height 751
click at [492, 166] on input "clicks" at bounding box center [600, 171] width 272 height 24
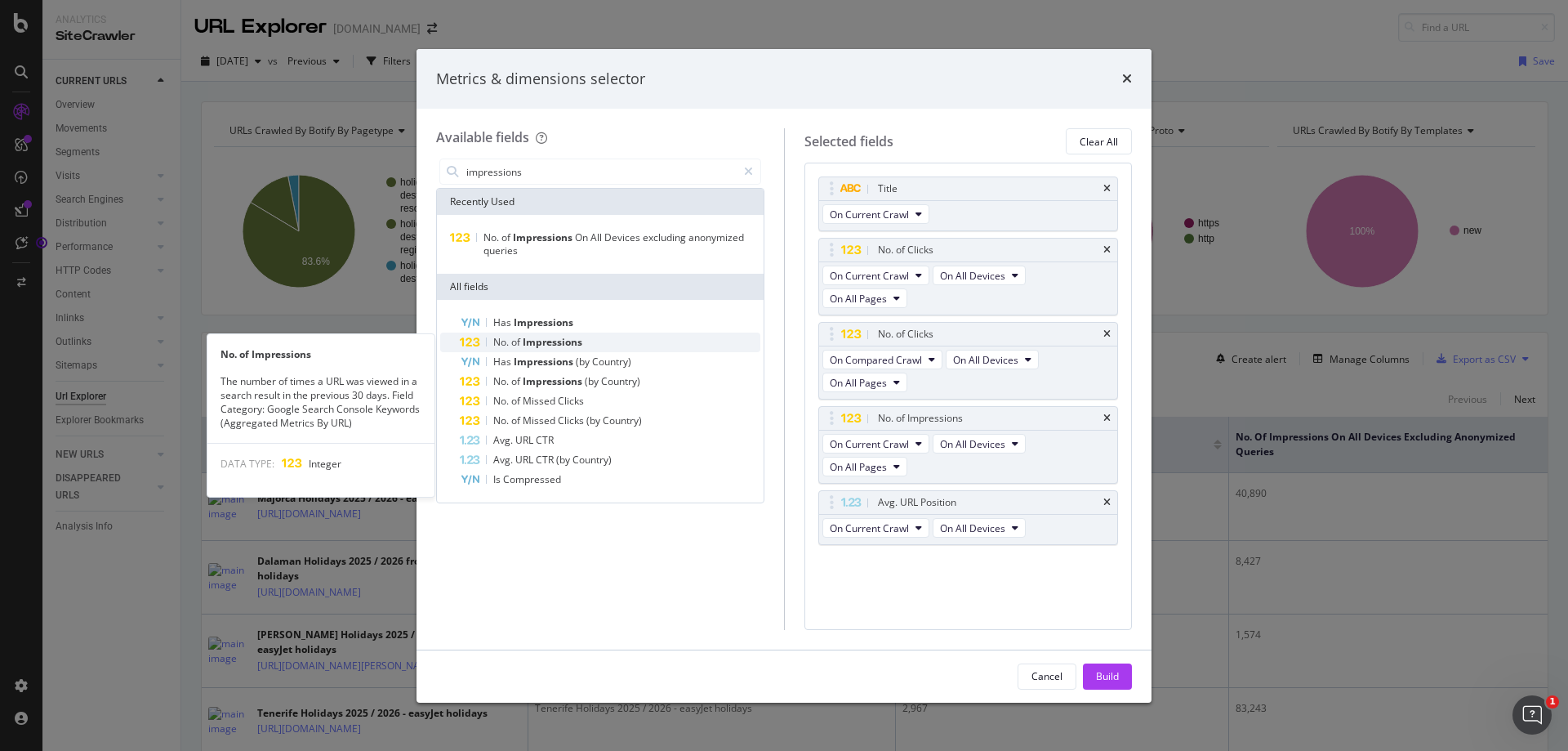
click at [558, 338] on span "Impressions" at bounding box center [553, 341] width 60 height 13
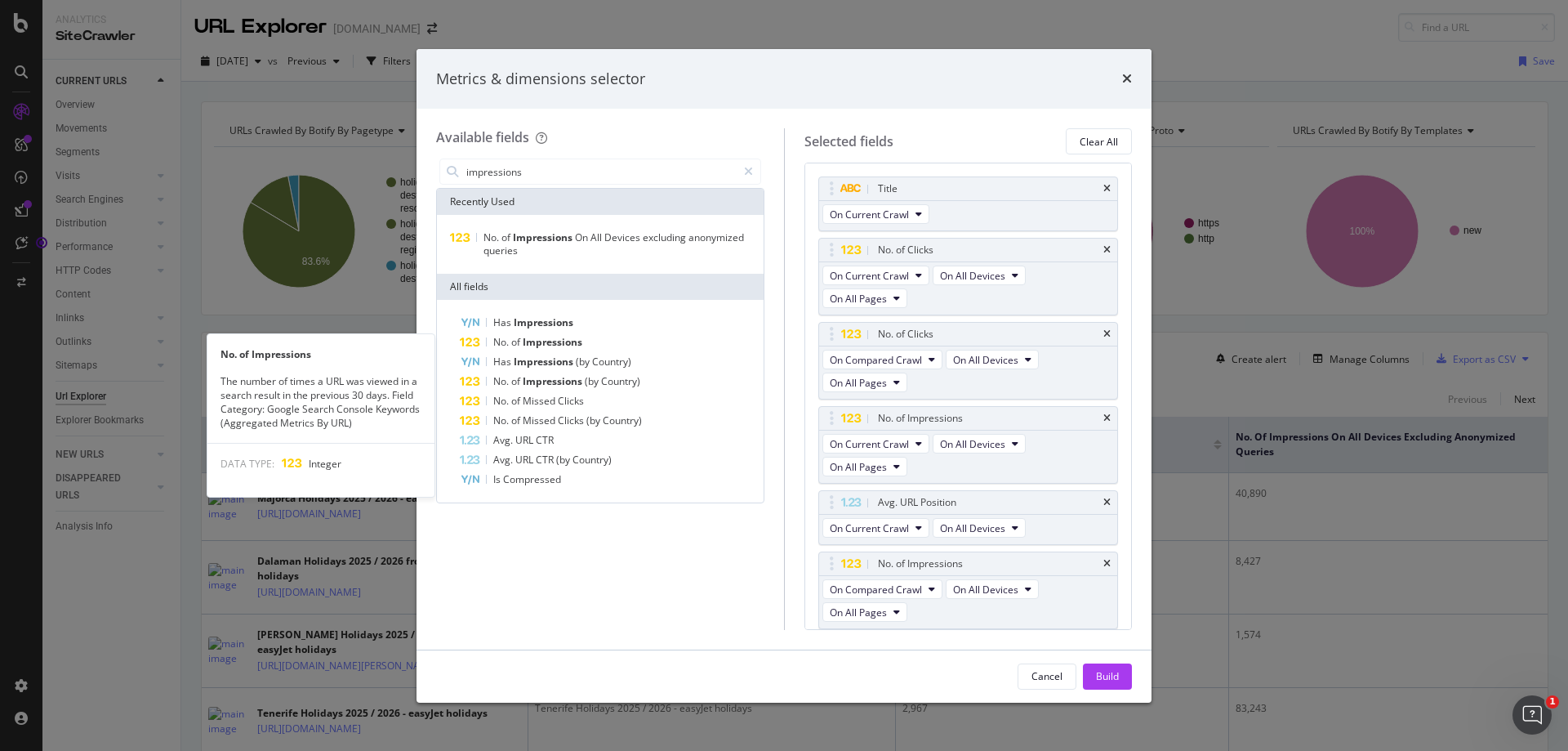
scroll to position [1, 0]
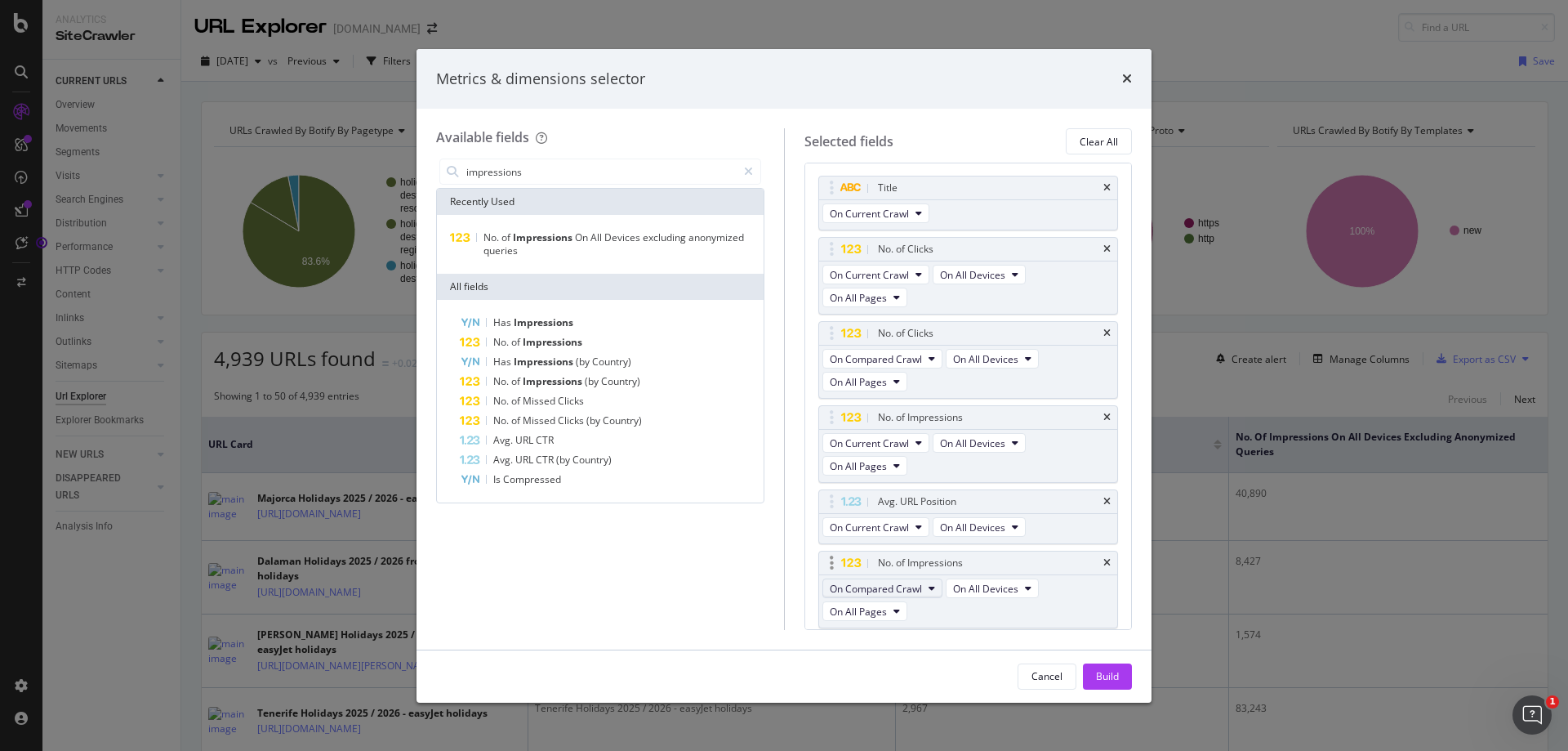
click at [858, 586] on span "On Compared Crawl" at bounding box center [876, 588] width 92 height 13
click at [719, 612] on div "impressions Recently Used No. of Impressions On All Devices excluding anonymize…" at bounding box center [601, 391] width 329 height 474
drag, startPoint x: 886, startPoint y: 567, endPoint x: 887, endPoint y: 505, distance: 62.0
click at [887, 505] on body "Analytics SiteCrawler CURRENT URLS Overview Movements Segments Visits Analysis …" at bounding box center [784, 375] width 1568 height 751
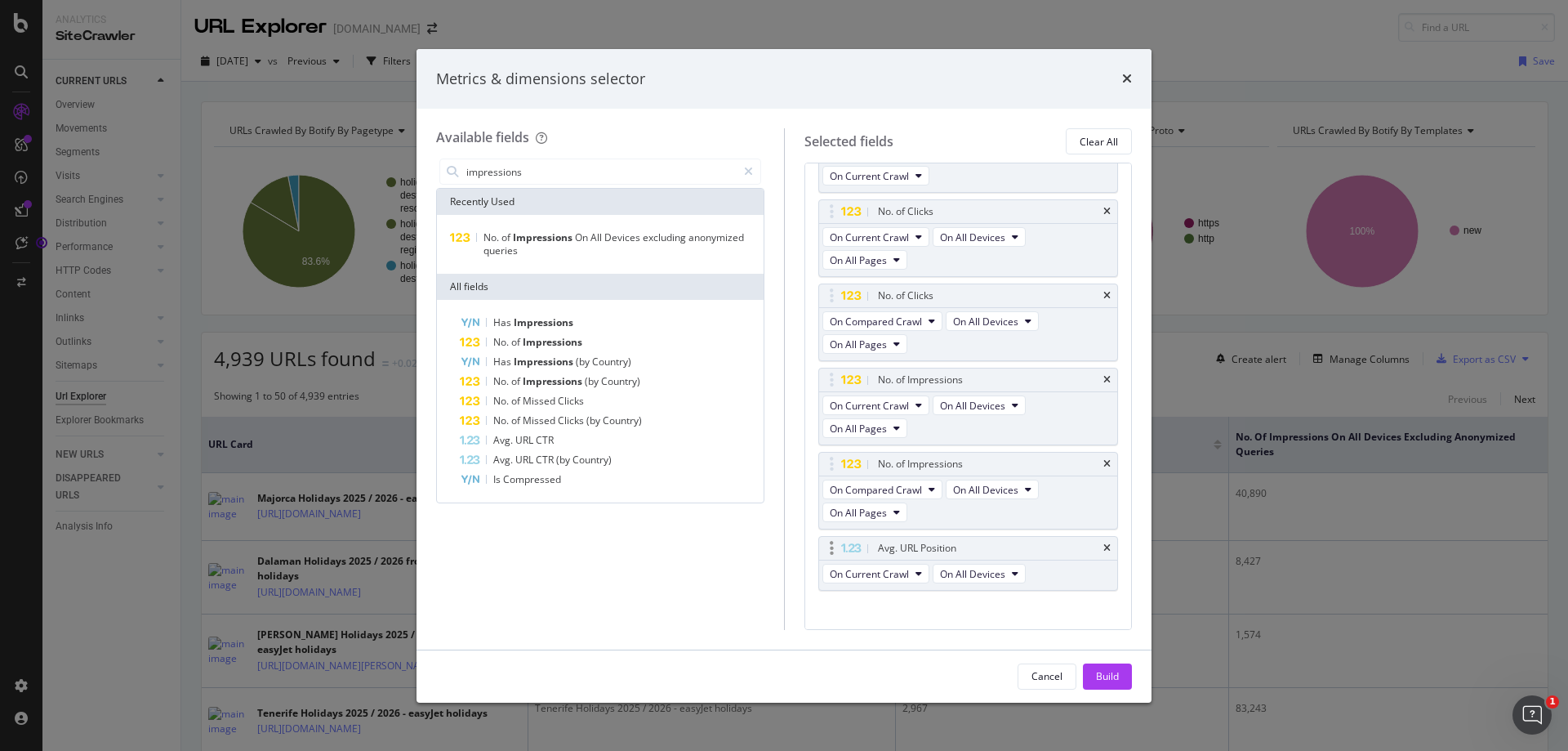
scroll to position [55, 0]
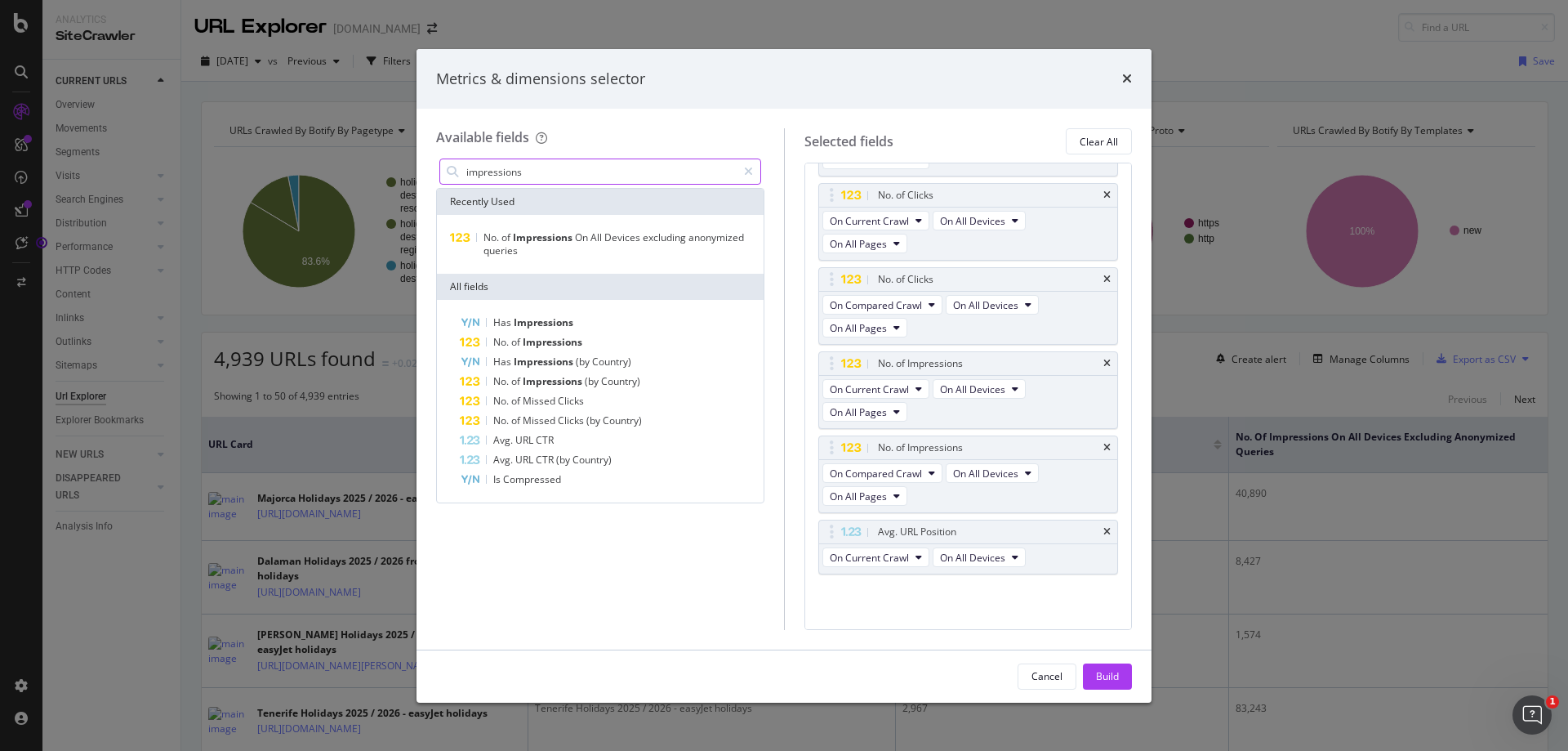
click at [510, 165] on input "impressions" at bounding box center [600, 171] width 272 height 24
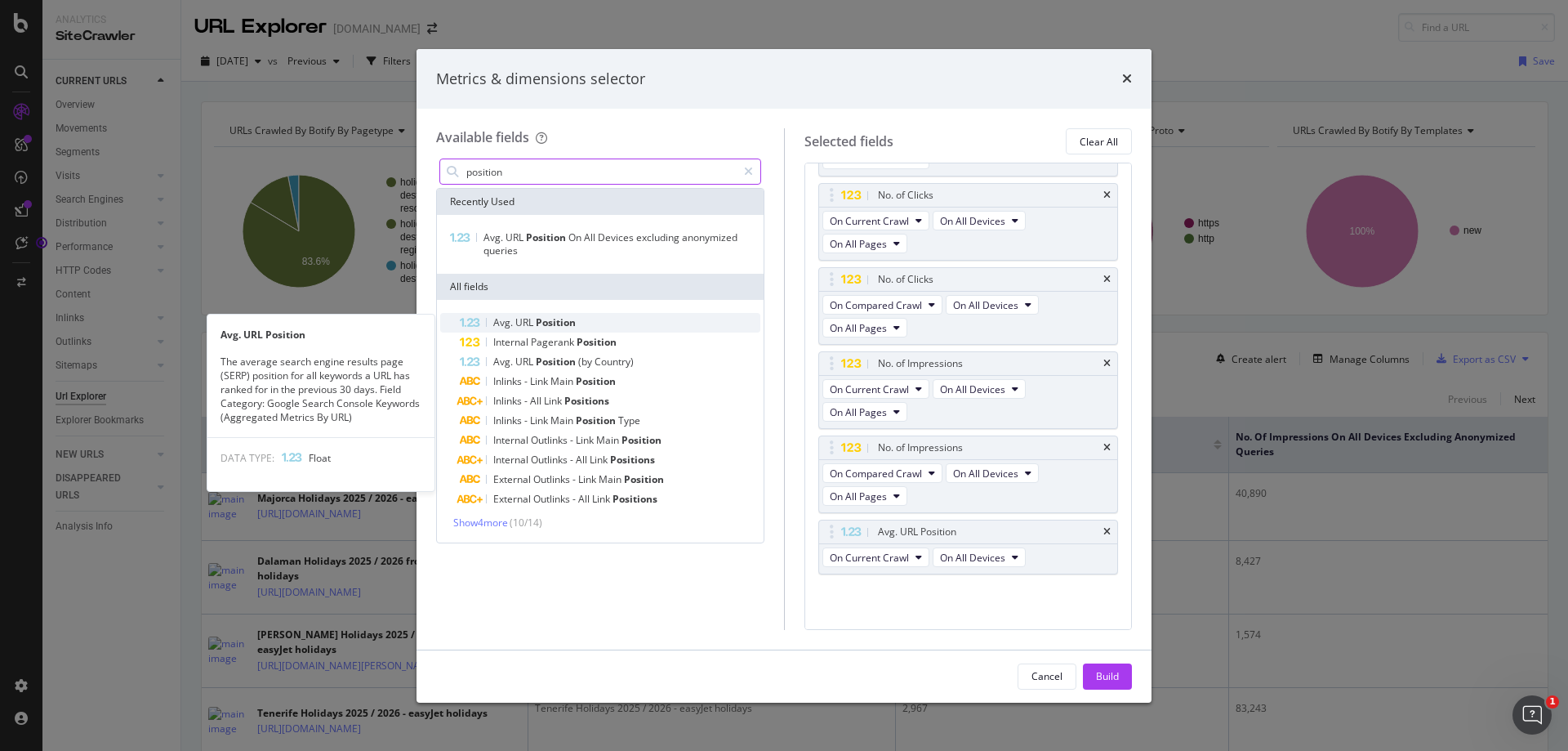
type input "position"
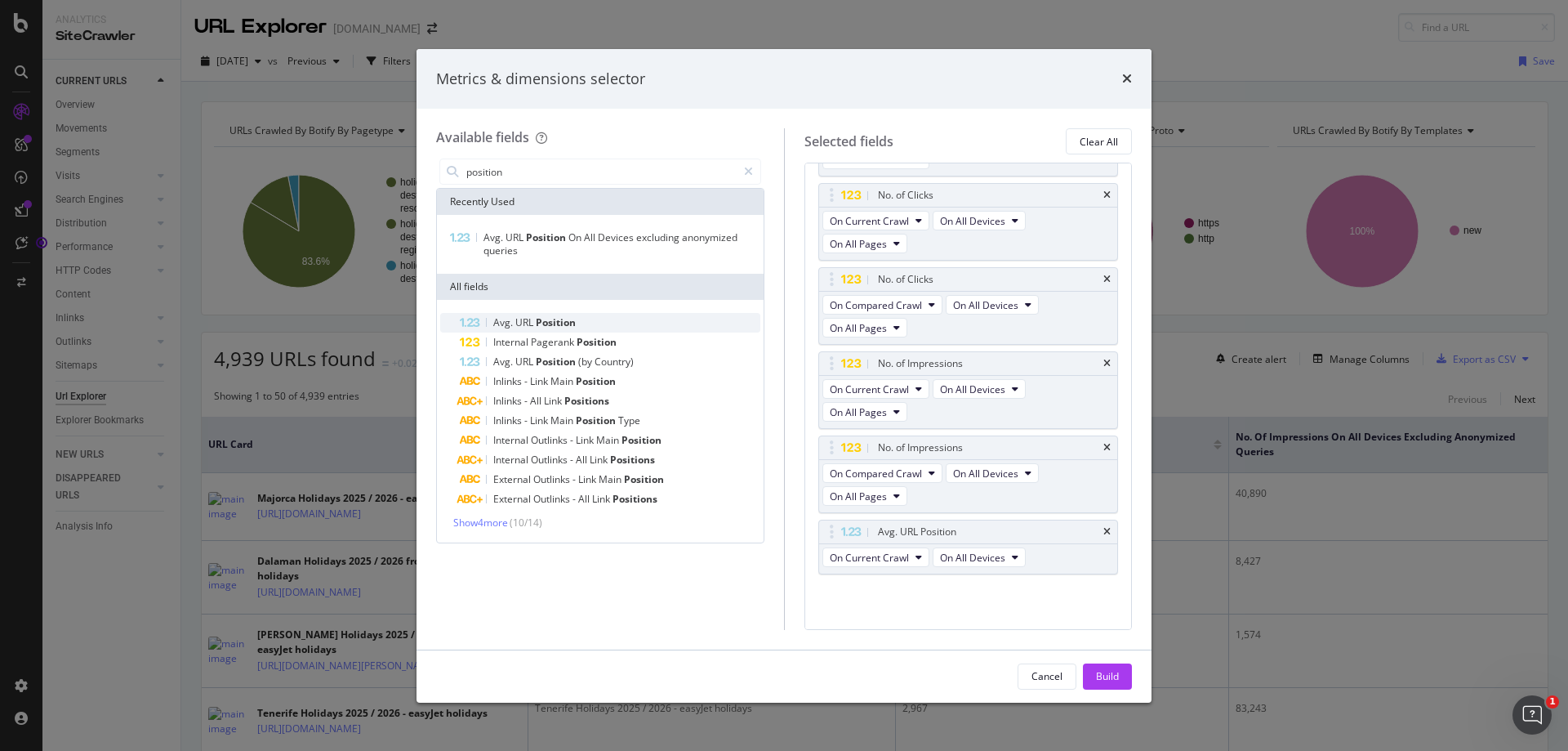
click at [543, 324] on span "Position" at bounding box center [556, 322] width 40 height 13
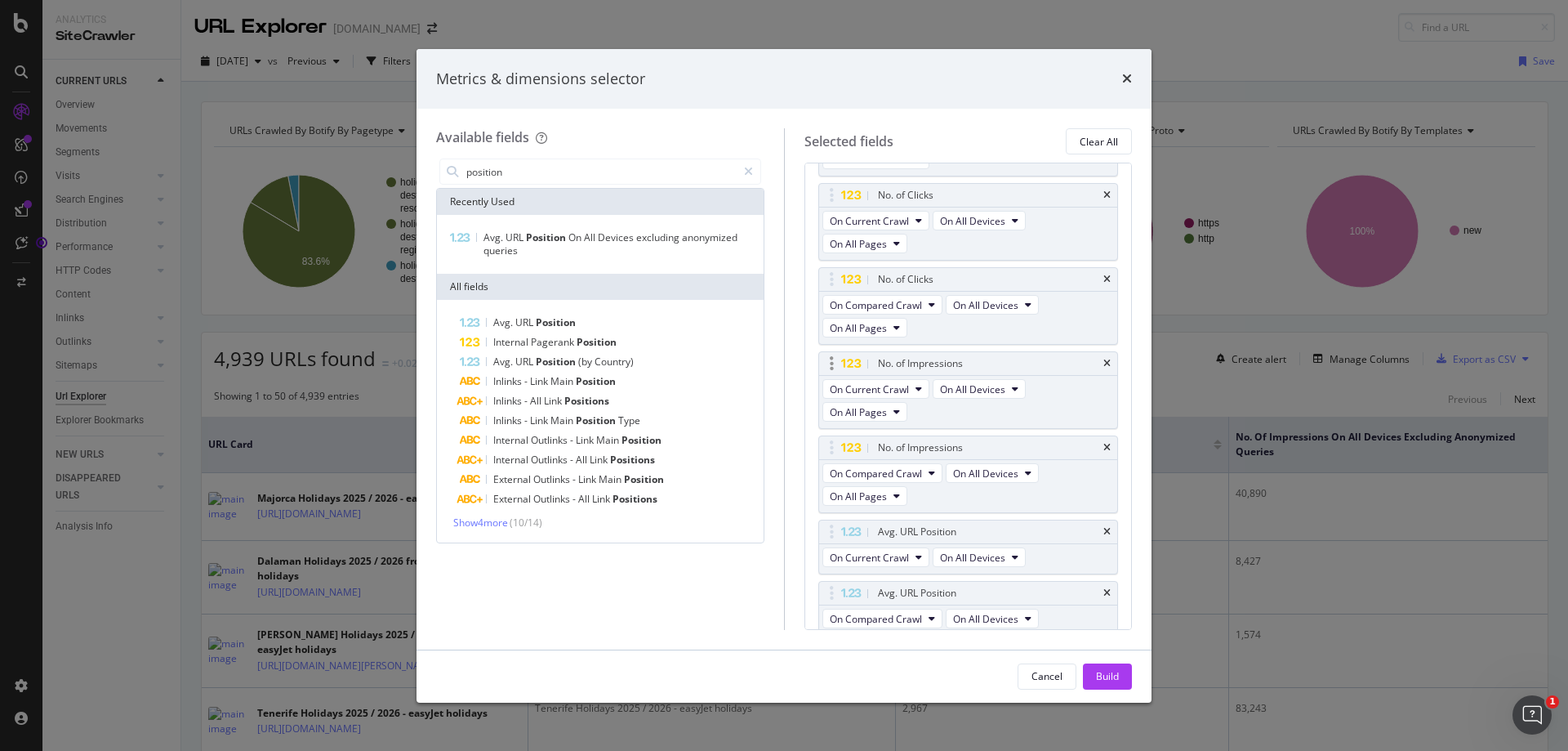
scroll to position [63, 0]
click at [1117, 681] on div "Build" at bounding box center [1108, 676] width 23 height 13
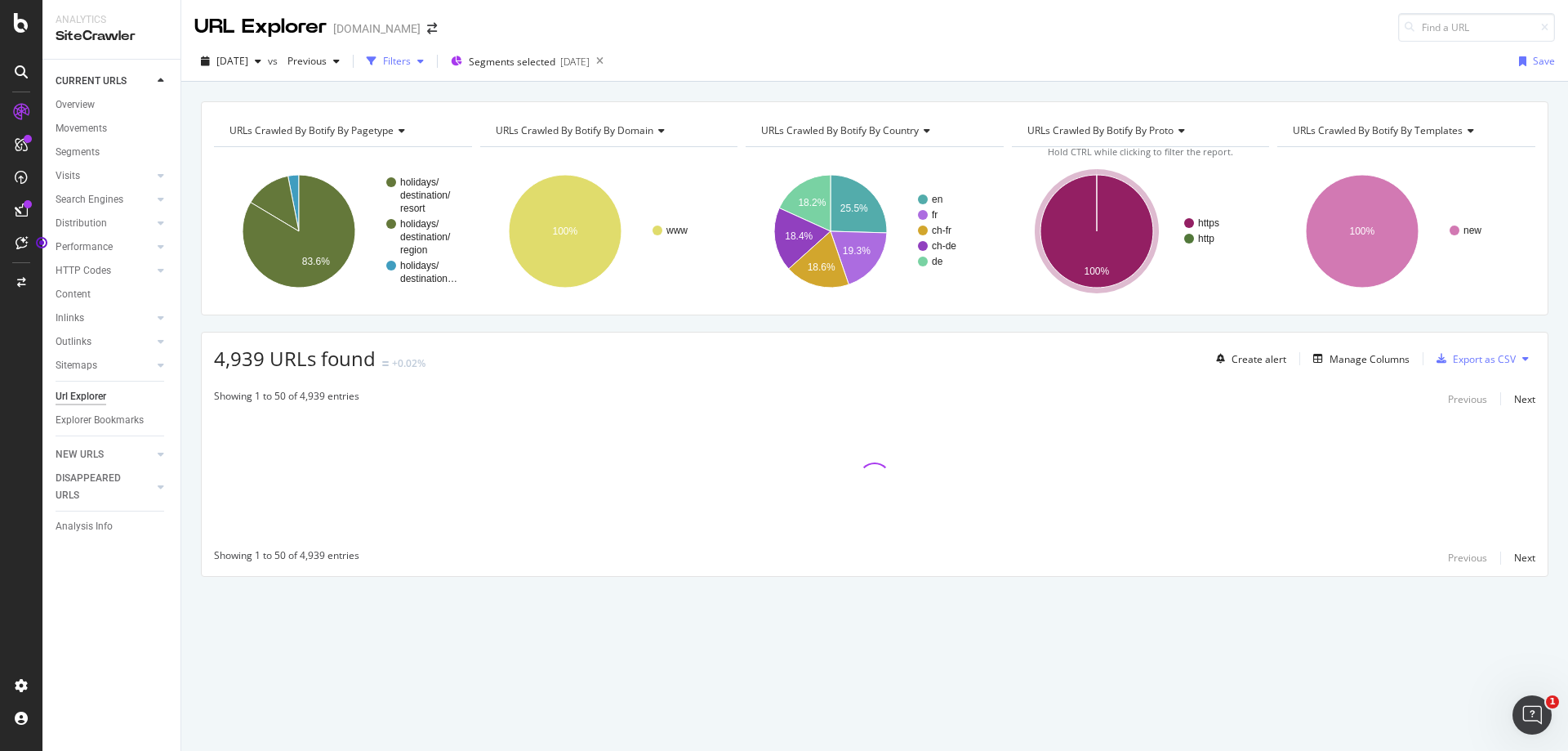
click at [411, 63] on div "Filters" at bounding box center [397, 61] width 28 height 13
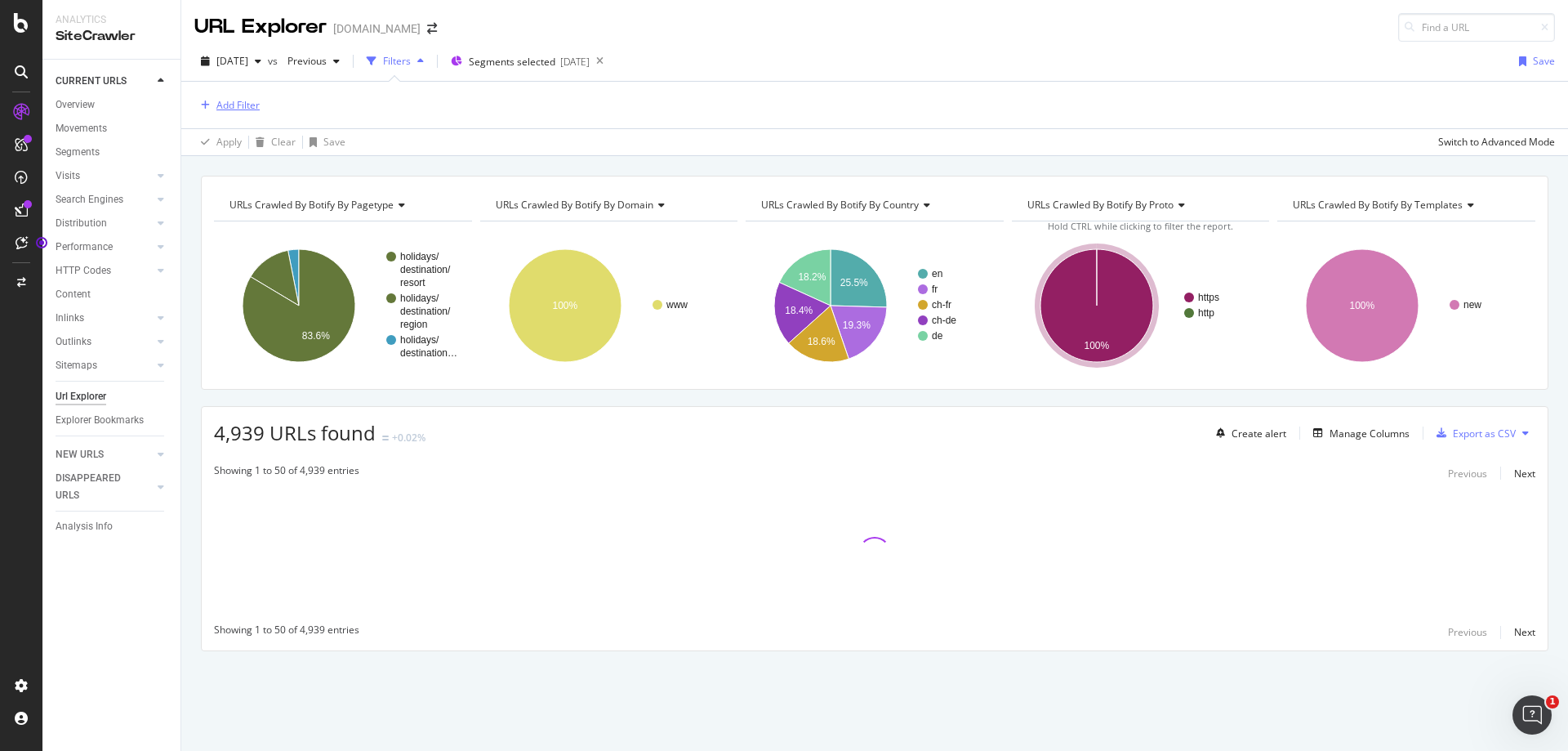
click at [221, 102] on div "Add Filter" at bounding box center [237, 105] width 43 height 13
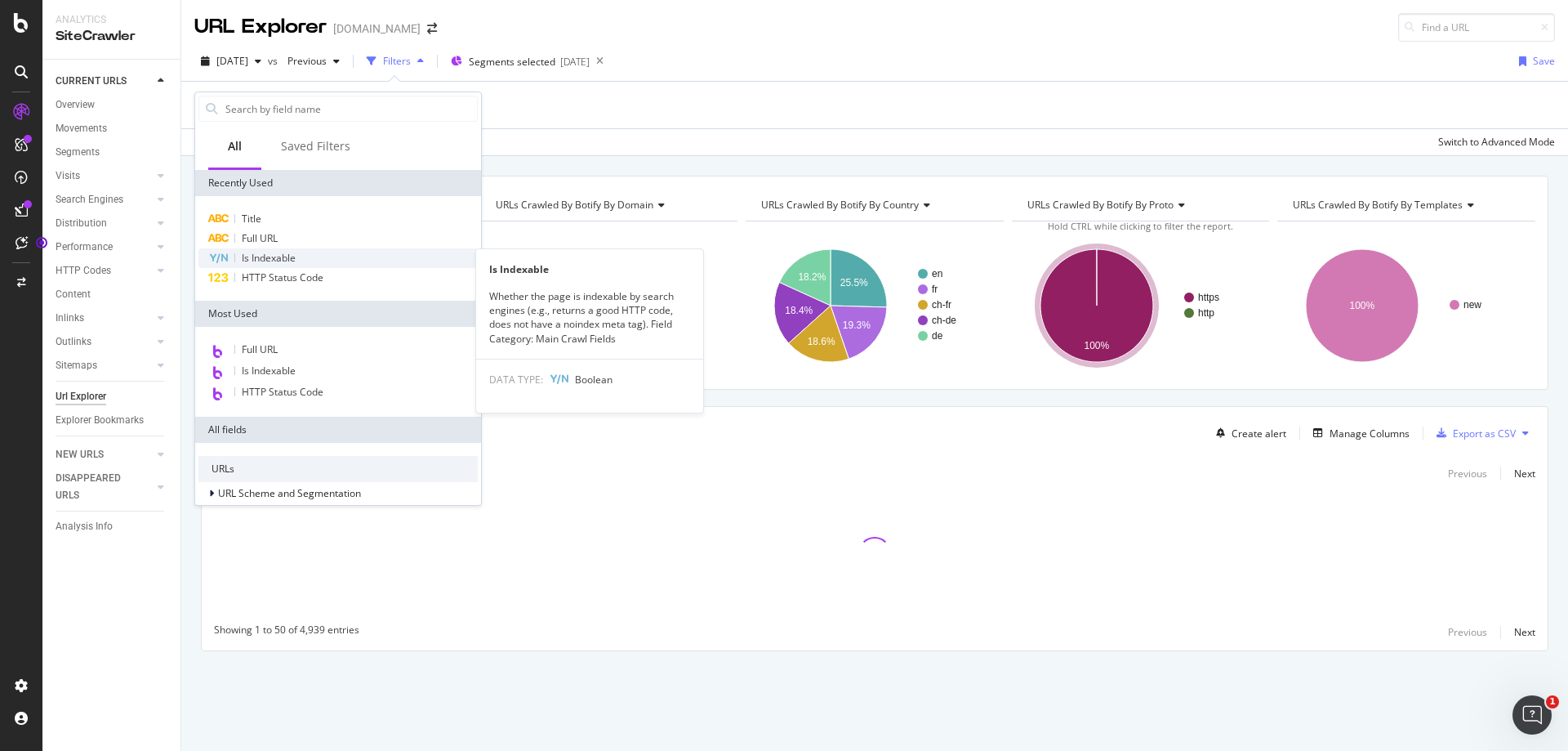
click at [280, 256] on span "Is Indexable" at bounding box center [269, 258] width 54 height 13
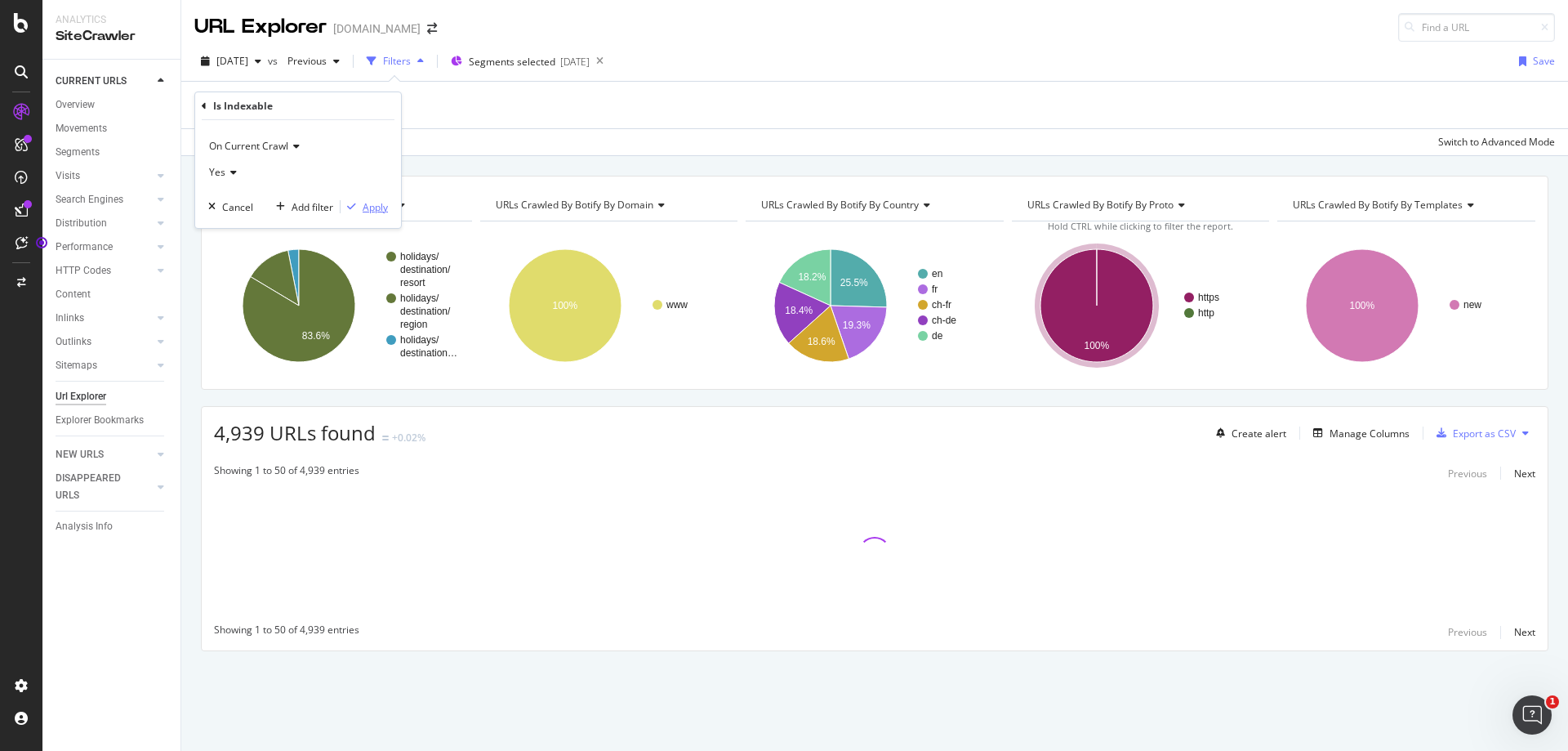
click at [379, 213] on div "Apply" at bounding box center [375, 207] width 25 height 13
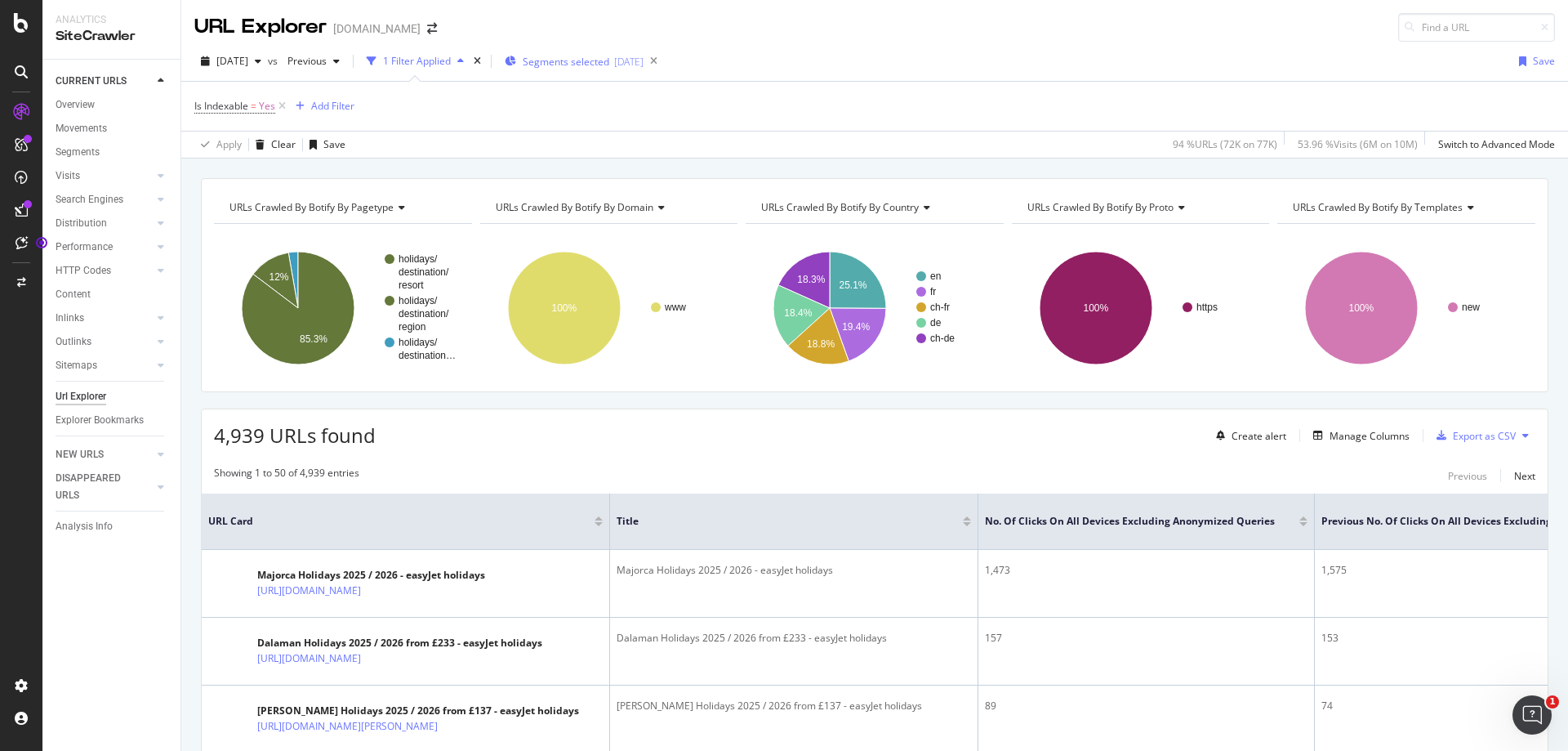
click at [644, 53] on div "Segments selected [DATE]" at bounding box center [574, 61] width 138 height 24
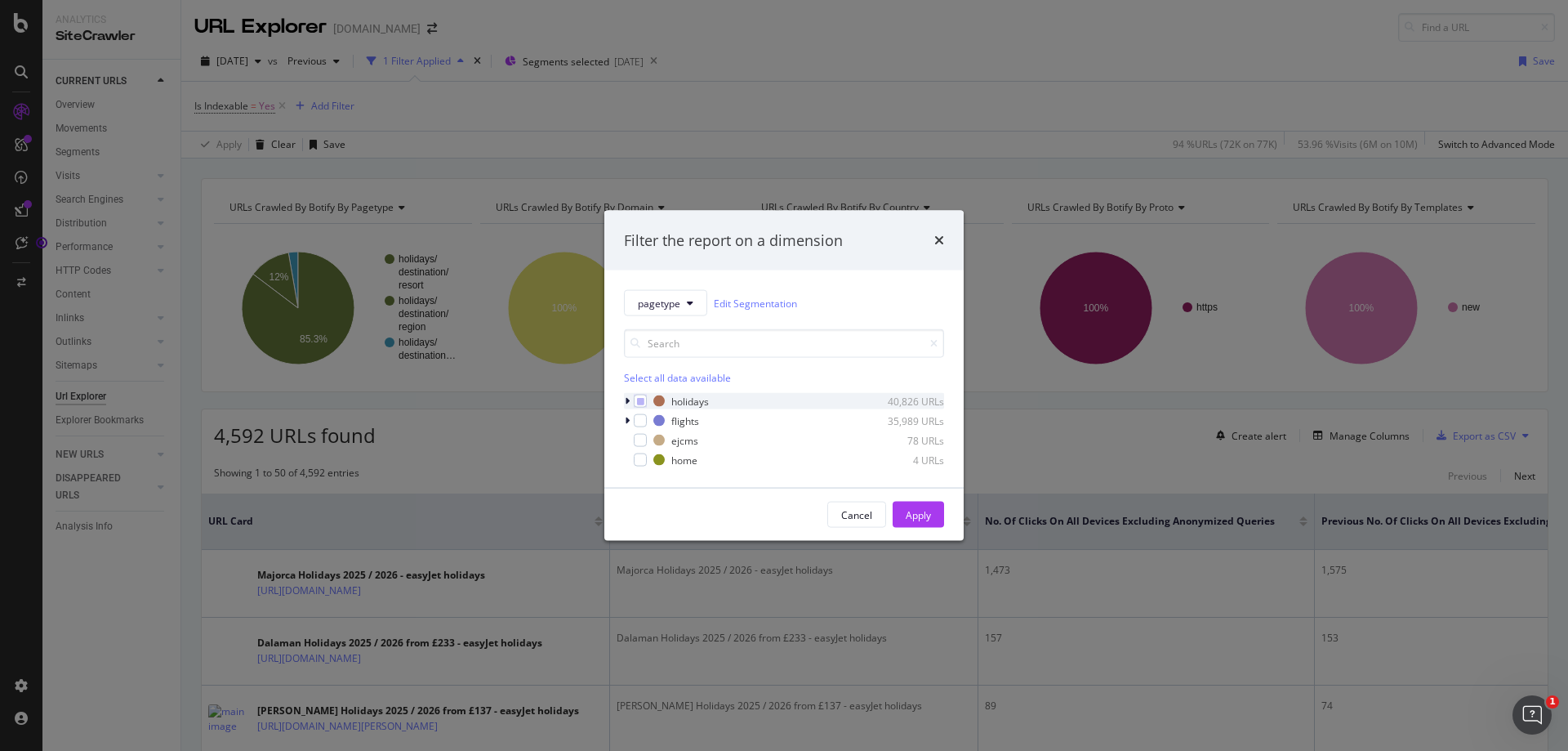
click at [626, 404] on icon "modal" at bounding box center [627, 401] width 5 height 10
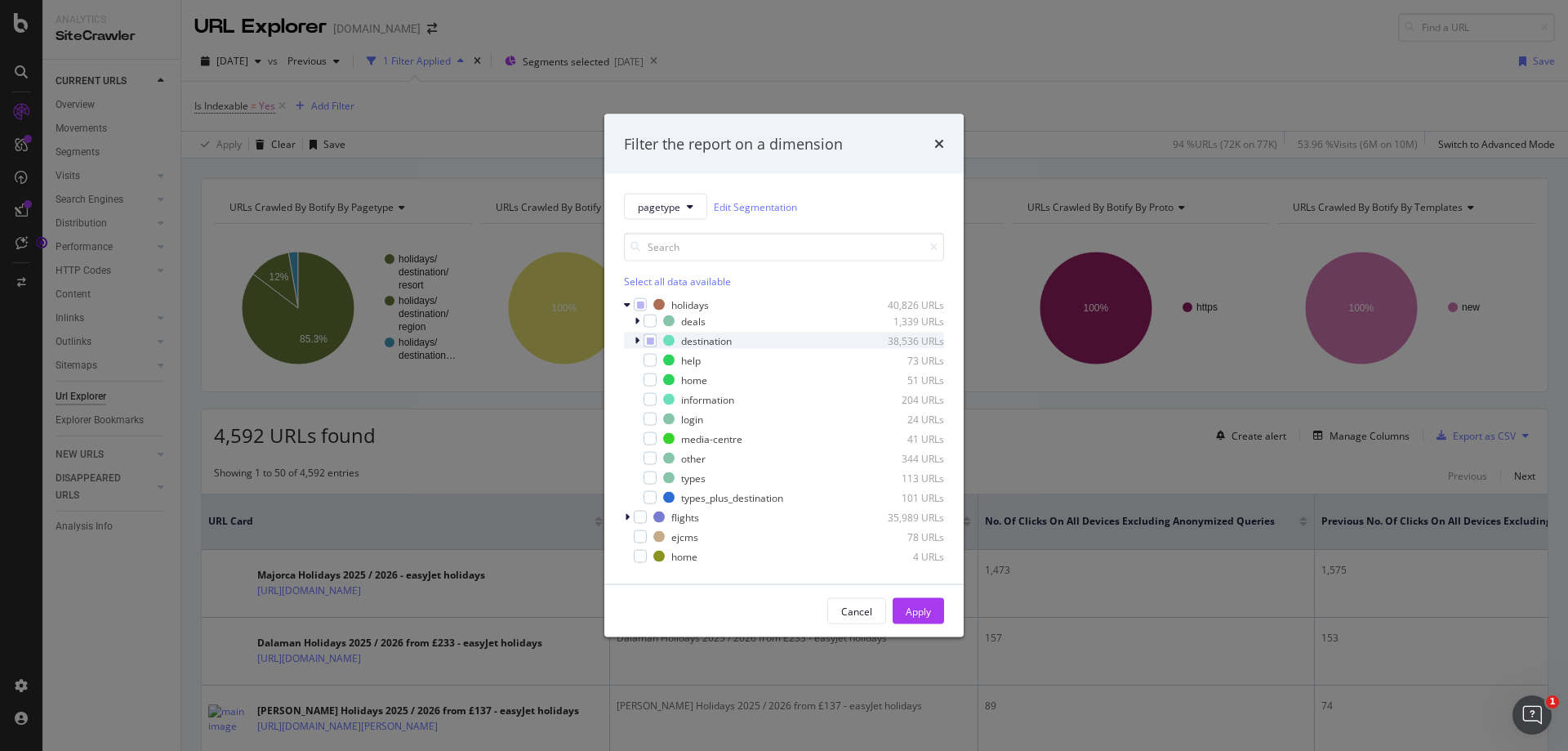
click at [636, 339] on icon "modal" at bounding box center [636, 340] width 5 height 10
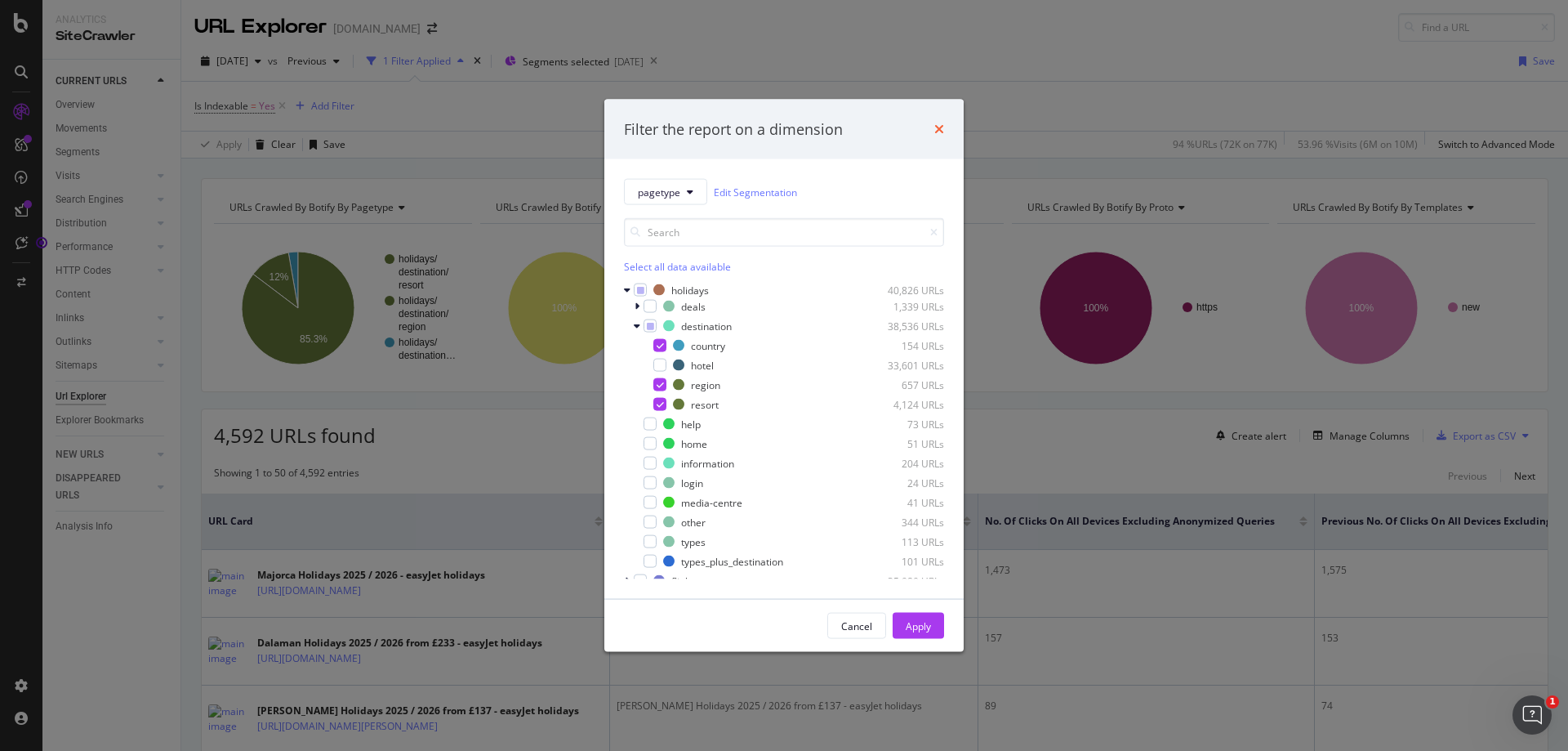
click at [938, 129] on icon "times" at bounding box center [939, 129] width 10 height 13
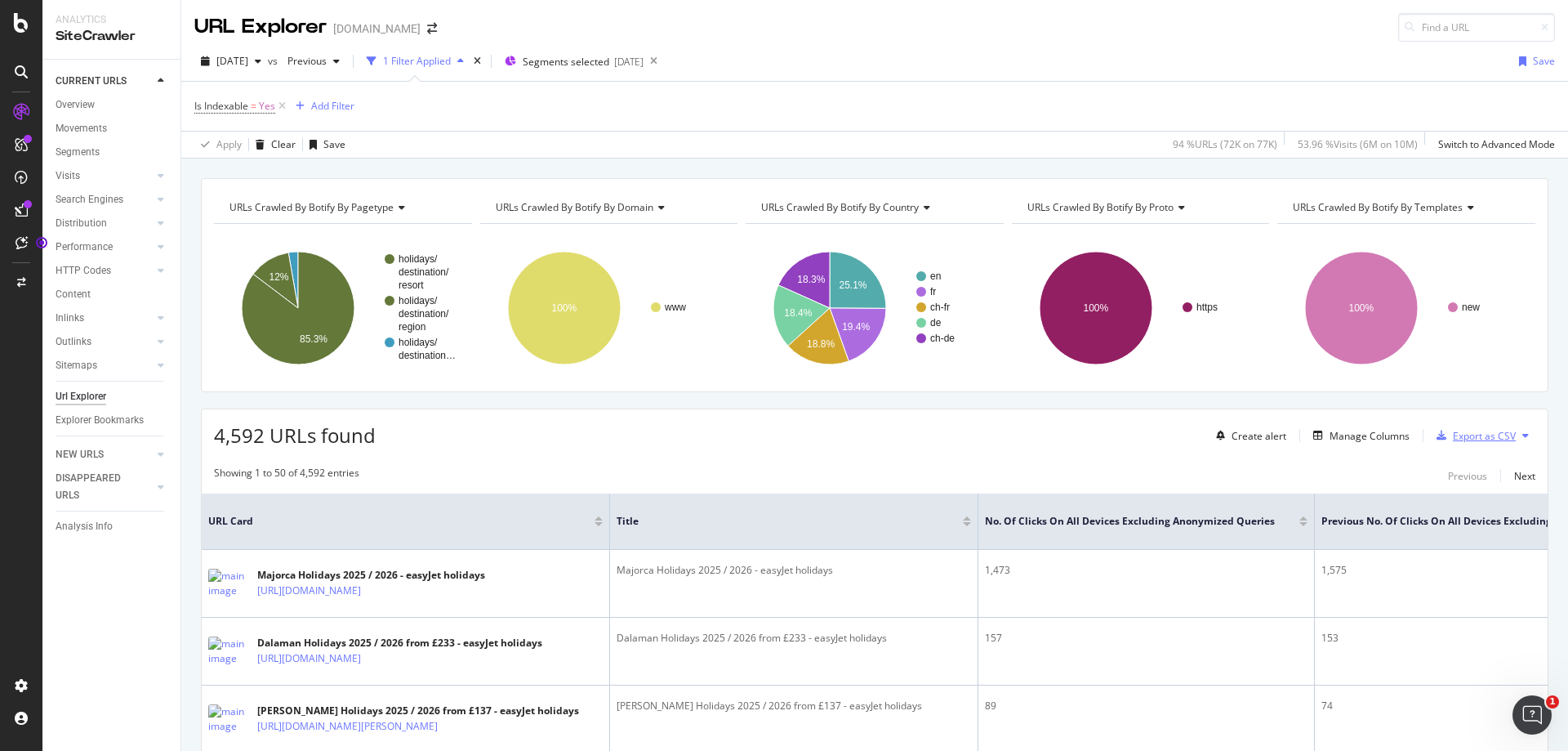
click at [1487, 438] on div "Export as CSV" at bounding box center [1484, 436] width 62 height 13
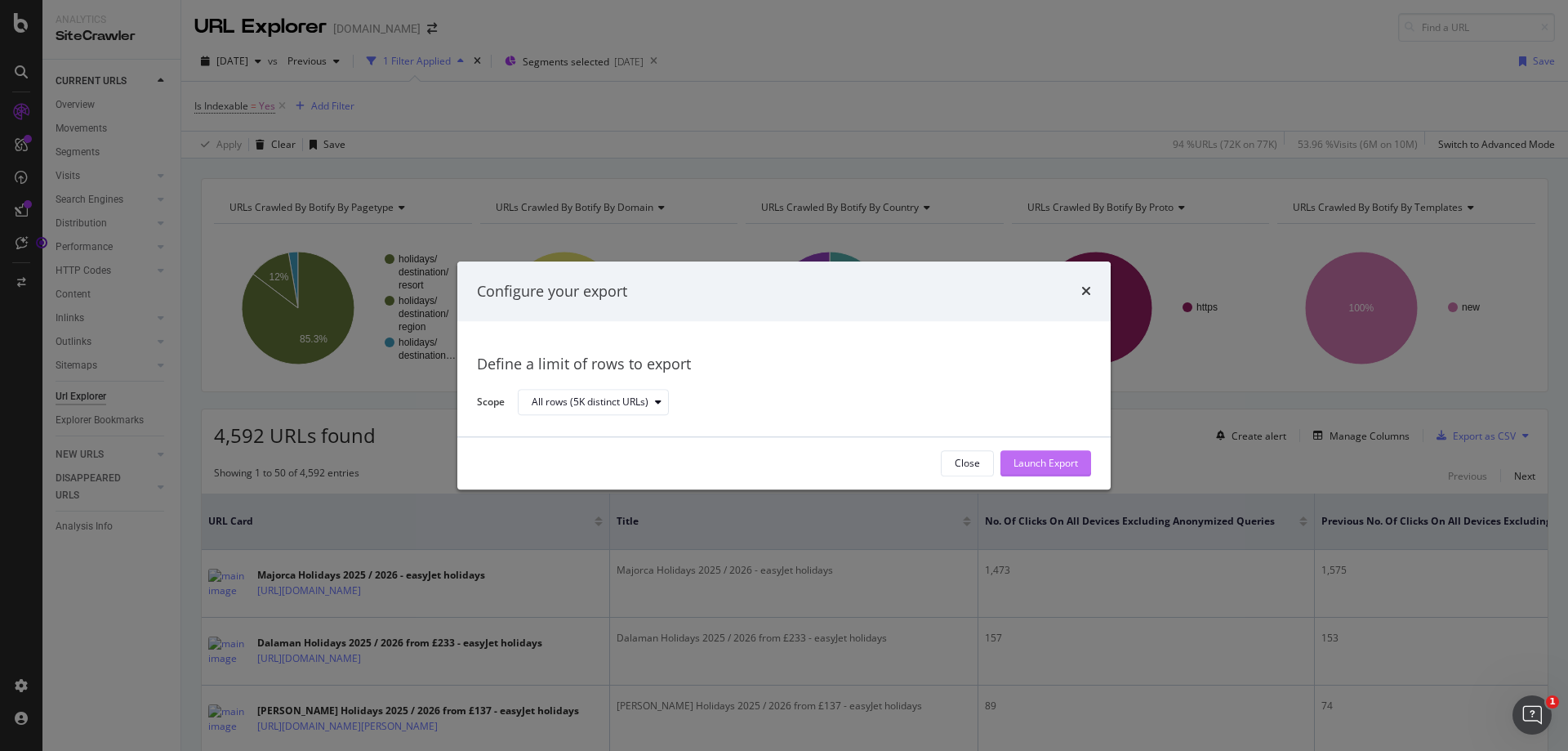
click at [1029, 464] on div "Launch Export" at bounding box center [1046, 463] width 64 height 13
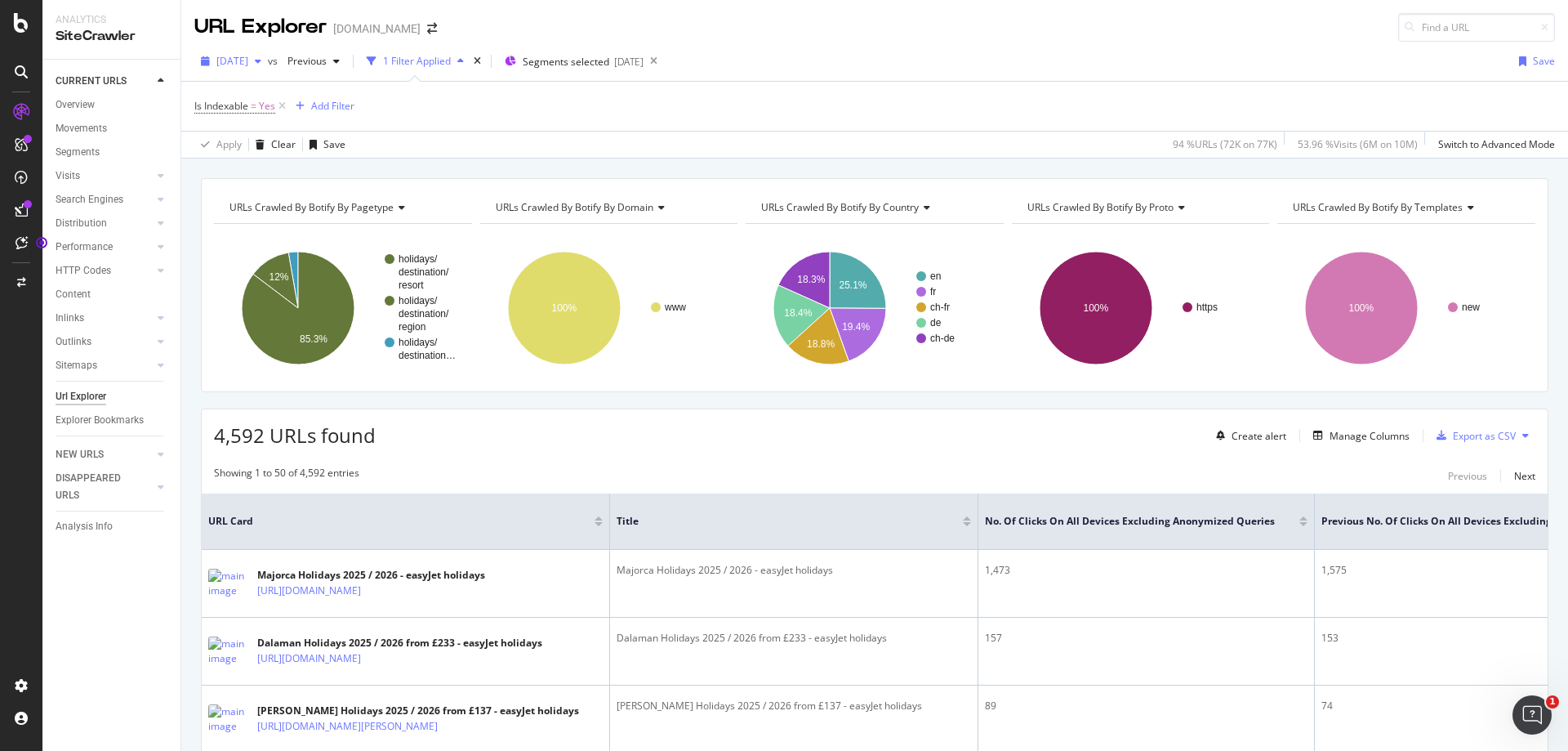
click at [248, 58] on span "[DATE]" at bounding box center [232, 61] width 32 height 13
click at [1048, 150] on div "Apply Clear Save 94 % URLs ( 72K on 77K ) 53.96 % Visits ( 6M on 10M ) Switch t…" at bounding box center [875, 144] width 1387 height 27
click at [732, 112] on div "Is Indexable = Yes Add Filter" at bounding box center [875, 106] width 1361 height 49
click at [681, 134] on div "Apply Clear Save 94 % URLs ( 72K on 77K ) 53.96 % Visits ( 6M on 10M ) Switch t…" at bounding box center [875, 144] width 1387 height 27
click at [610, 67] on span "Segments selected" at bounding box center [566, 62] width 87 height 13
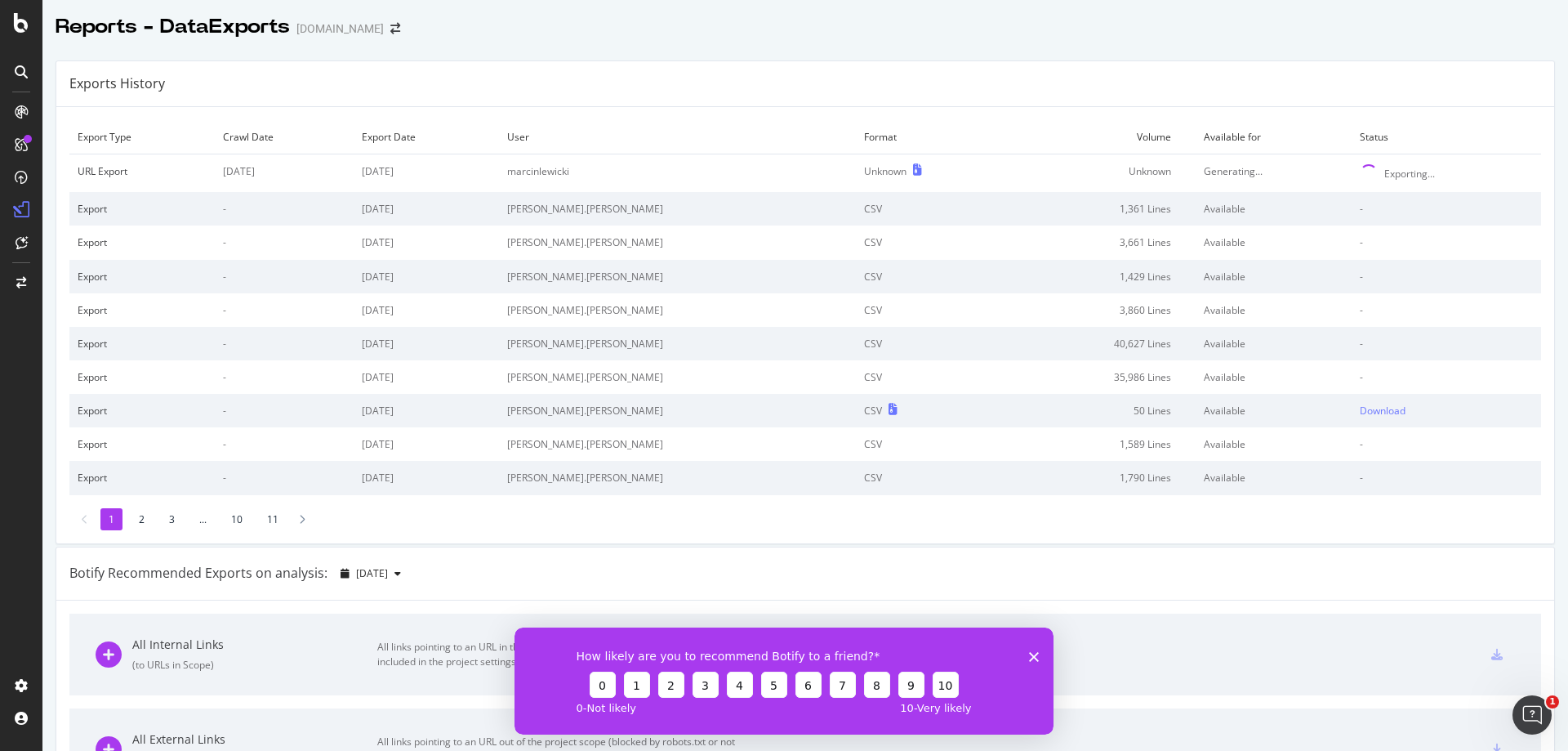
click at [1005, 36] on div "Reports - DataExports easyjet.com" at bounding box center [805, 20] width 1526 height 40
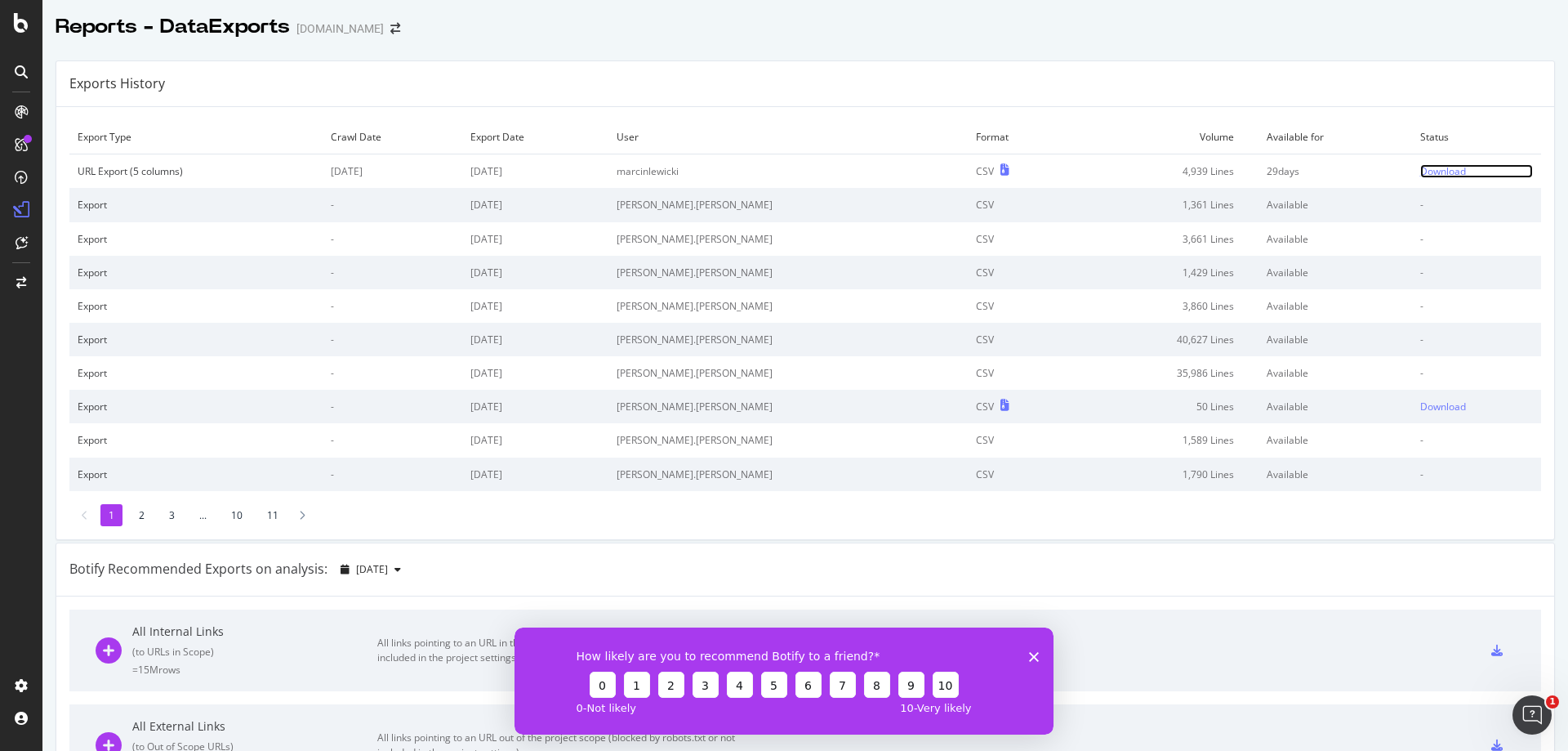
click at [1421, 175] on div "Download" at bounding box center [1444, 171] width 46 height 13
click at [1412, 163] on td "Download" at bounding box center [1477, 172] width 129 height 35
click at [1421, 170] on div "Download" at bounding box center [1444, 171] width 46 height 13
